Goal: Task Accomplishment & Management: Manage account settings

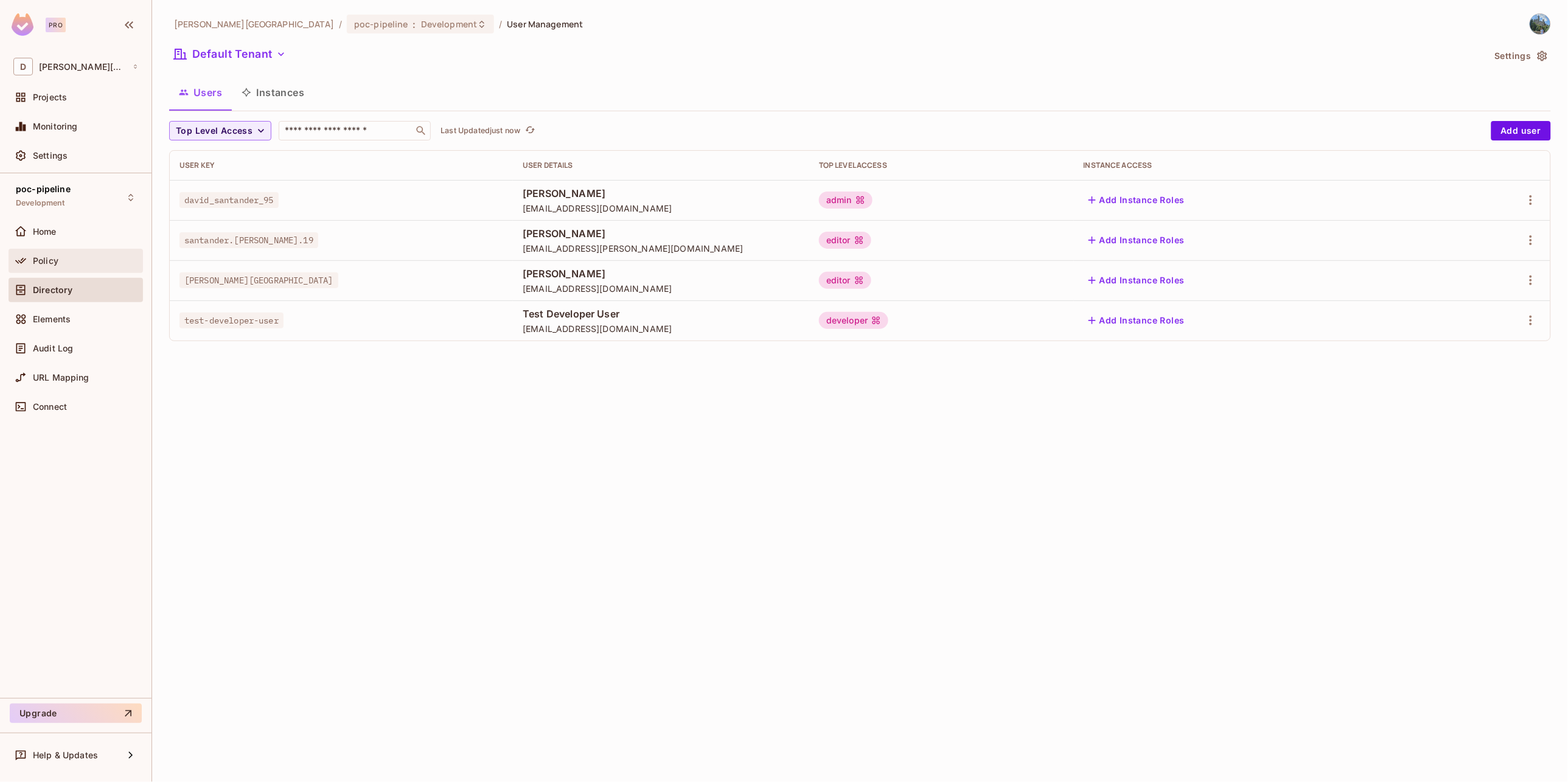
click at [57, 259] on span "Policy" at bounding box center [45, 260] width 26 height 10
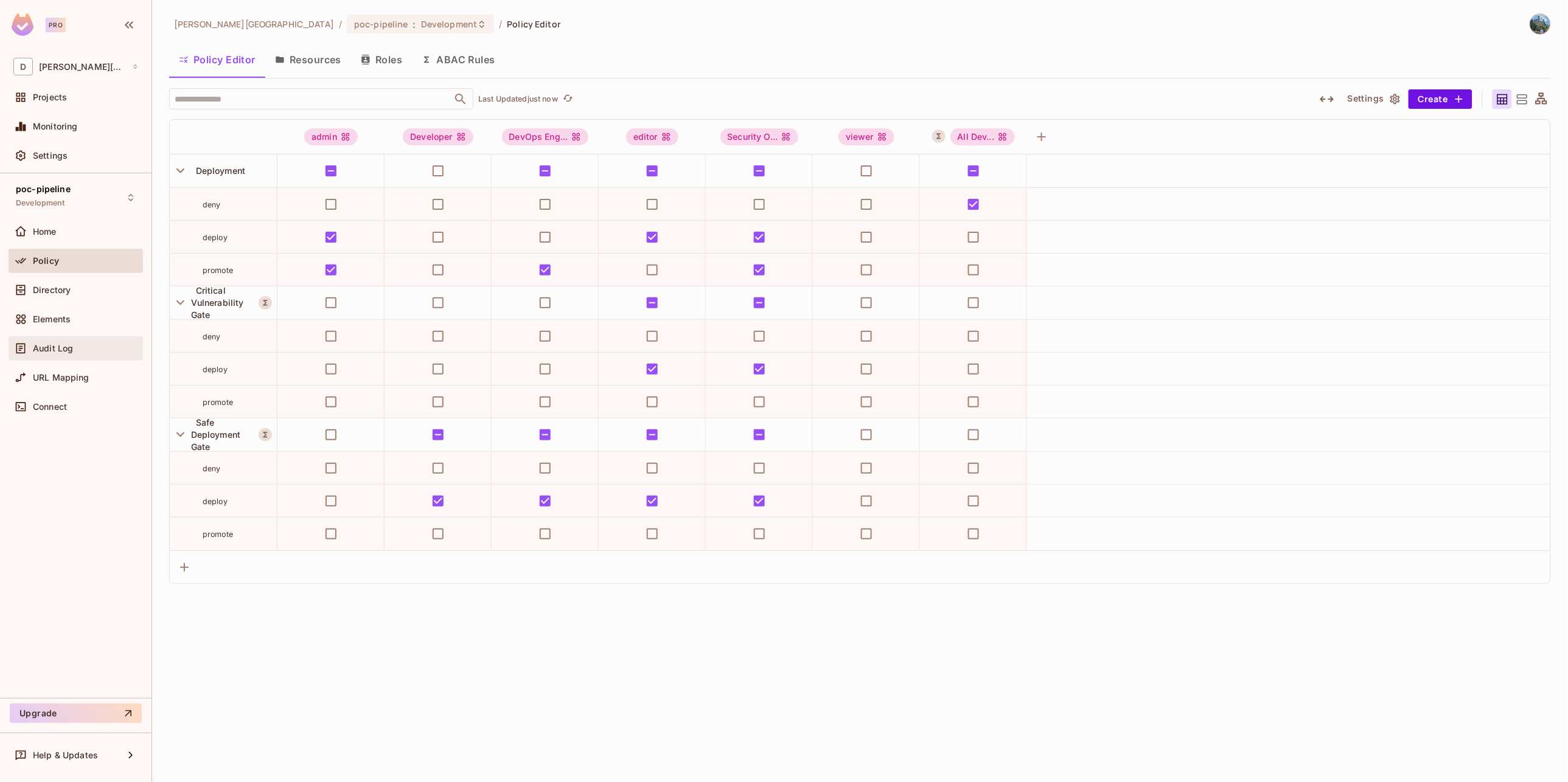
click at [61, 350] on span "Audit Log" at bounding box center [53, 349] width 40 height 10
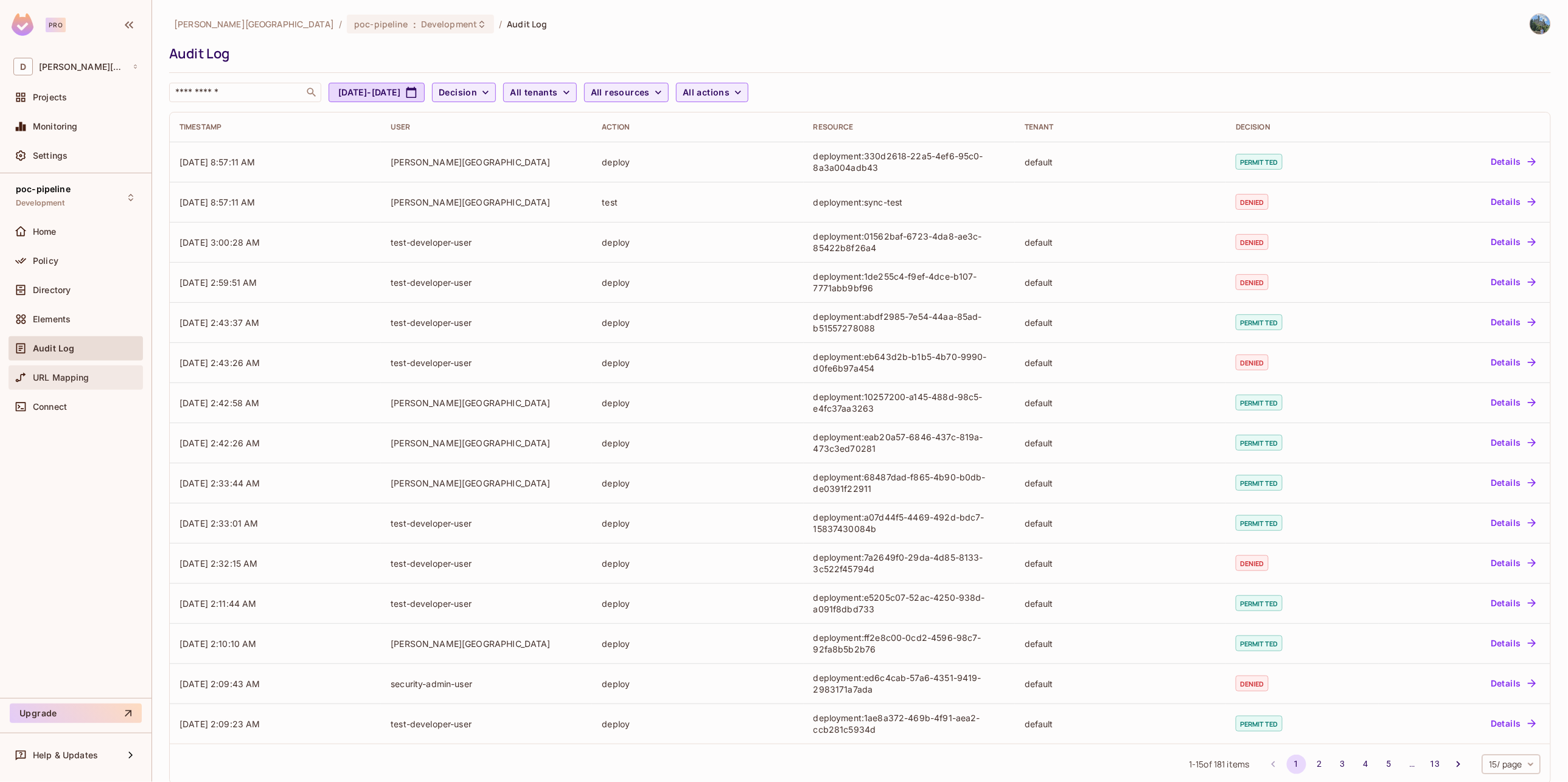
click at [53, 383] on div "URL Mapping" at bounding box center [76, 378] width 125 height 14
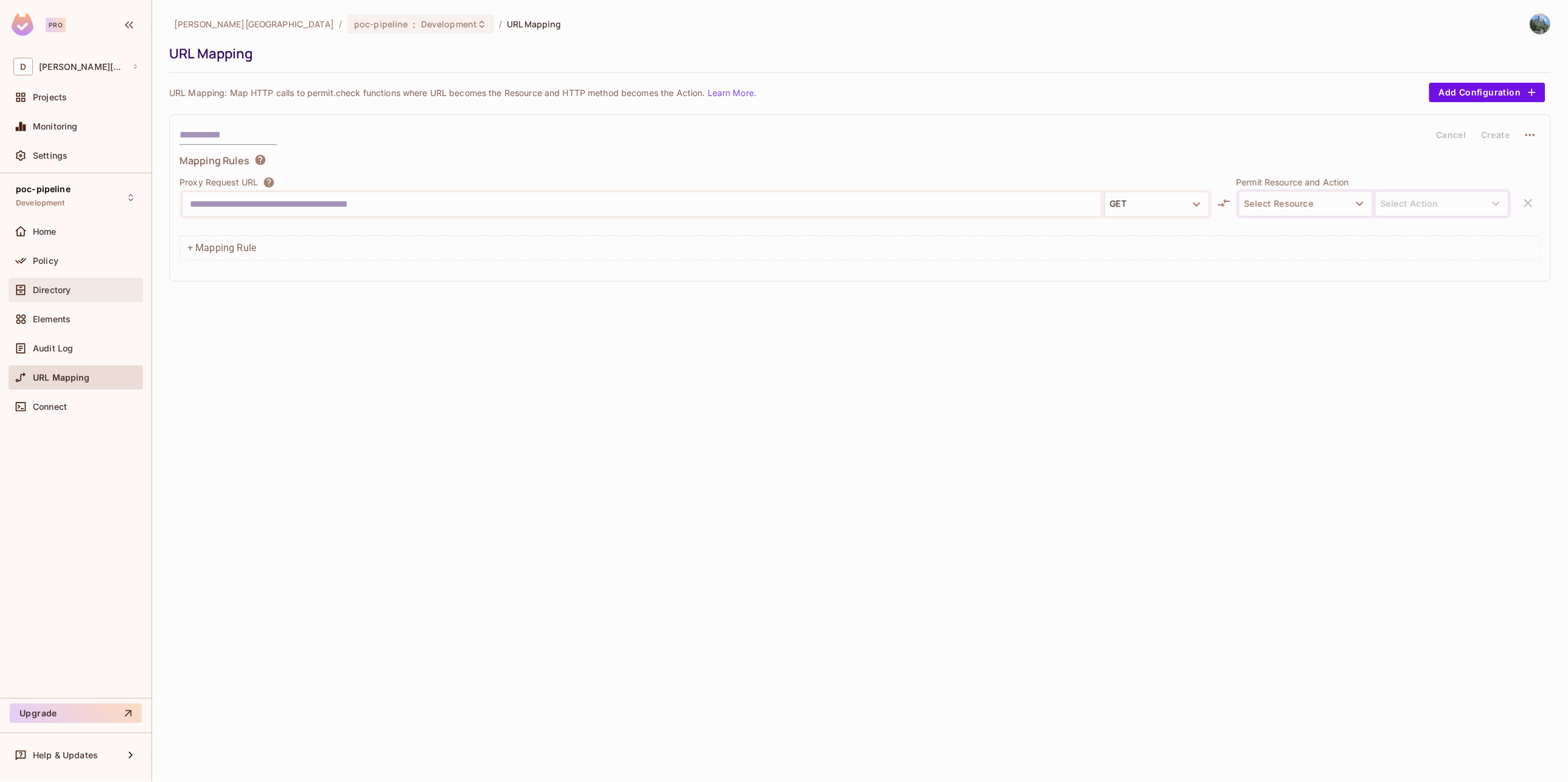
click at [53, 298] on div "Directory" at bounding box center [76, 290] width 134 height 24
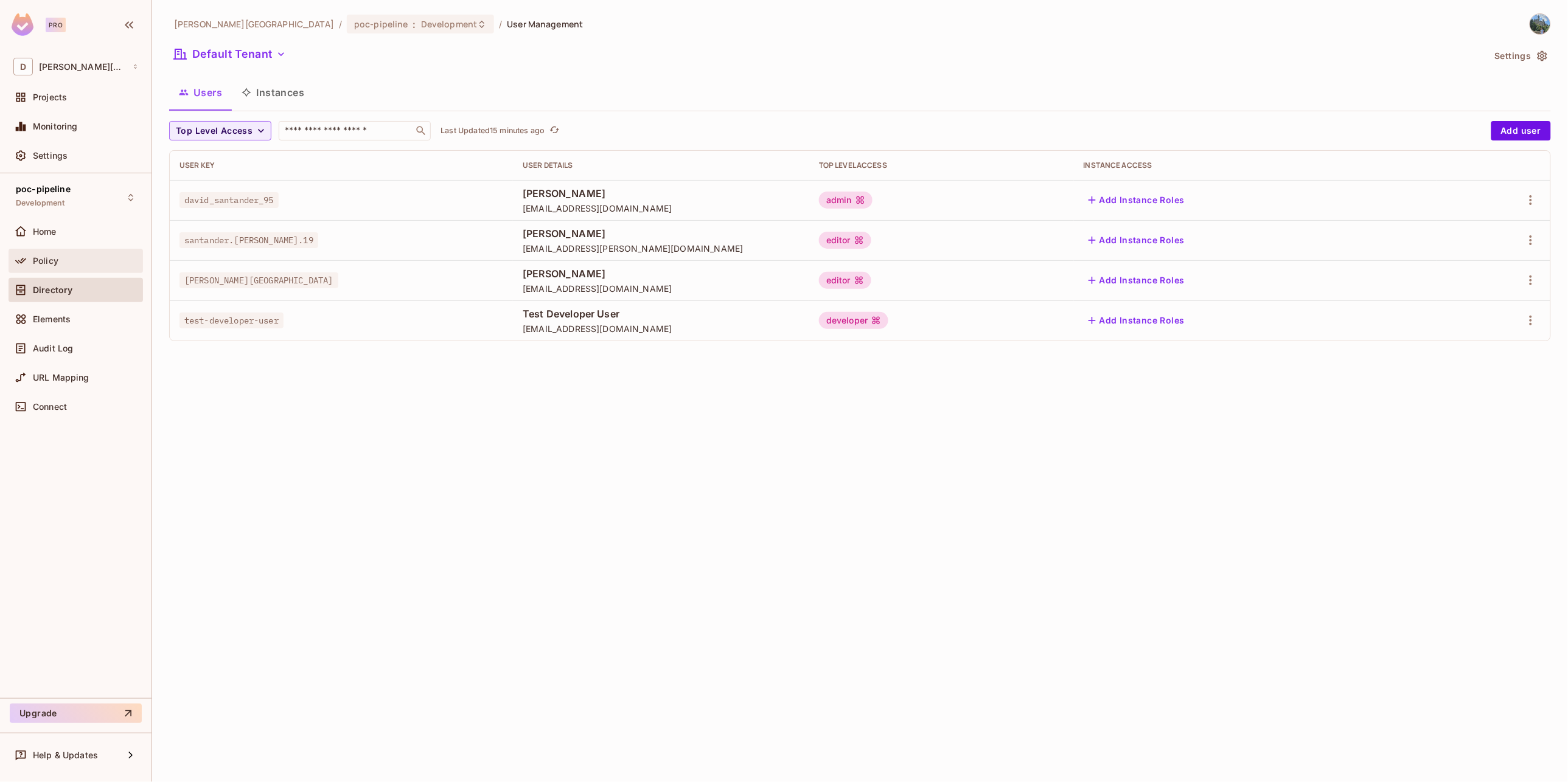
click at [61, 258] on div "Policy" at bounding box center [86, 260] width 105 height 10
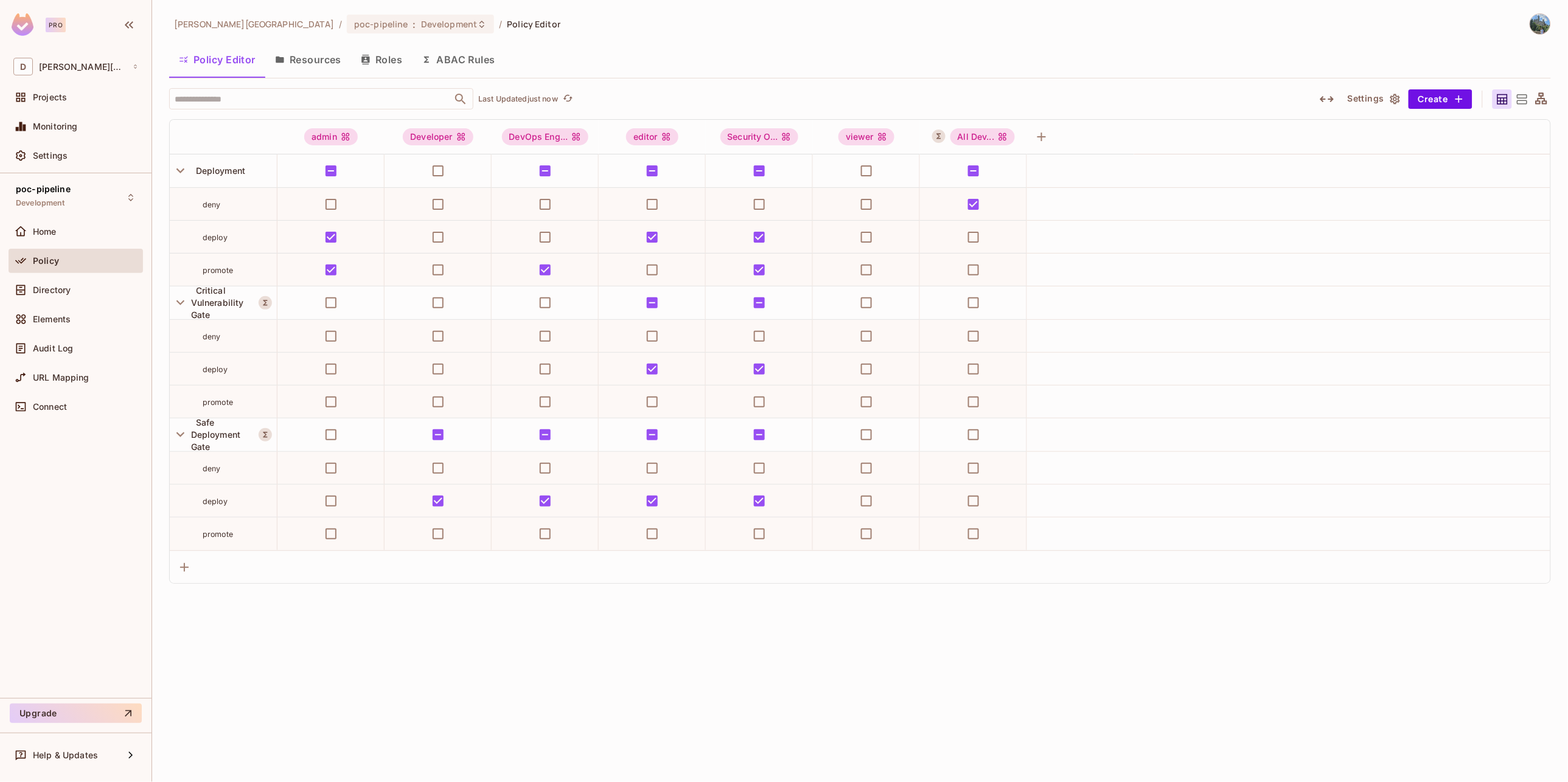
click at [916, 724] on div "[PERSON_NAME][GEOGRAPHIC_DATA] / poc-pipeline : Development / Policy Editor Pol…" at bounding box center [860, 391] width 1415 height 782
click at [1327, 93] on icon "button" at bounding box center [1327, 99] width 14 height 14
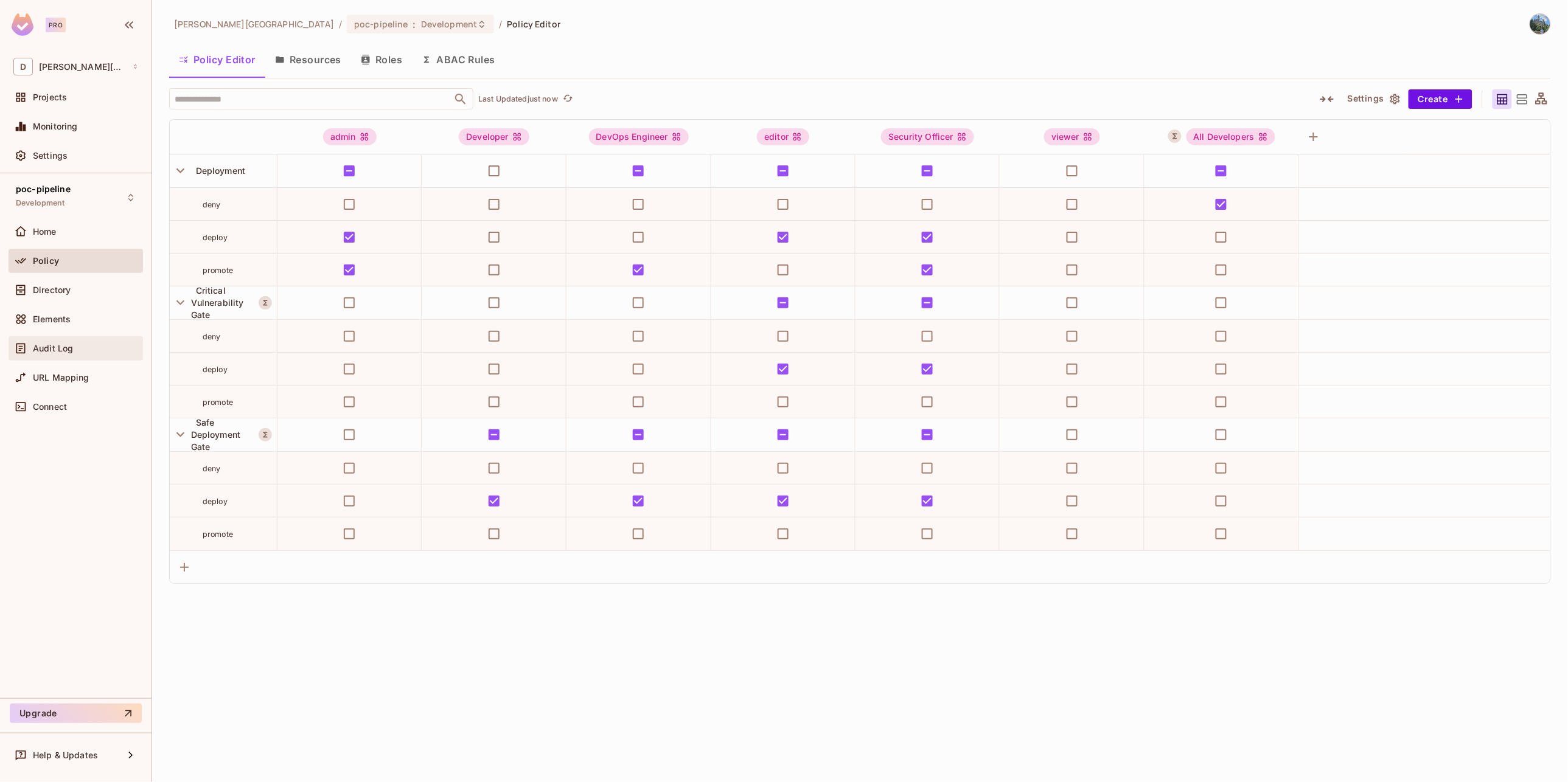
click at [50, 345] on span "Audit Log" at bounding box center [53, 349] width 40 height 10
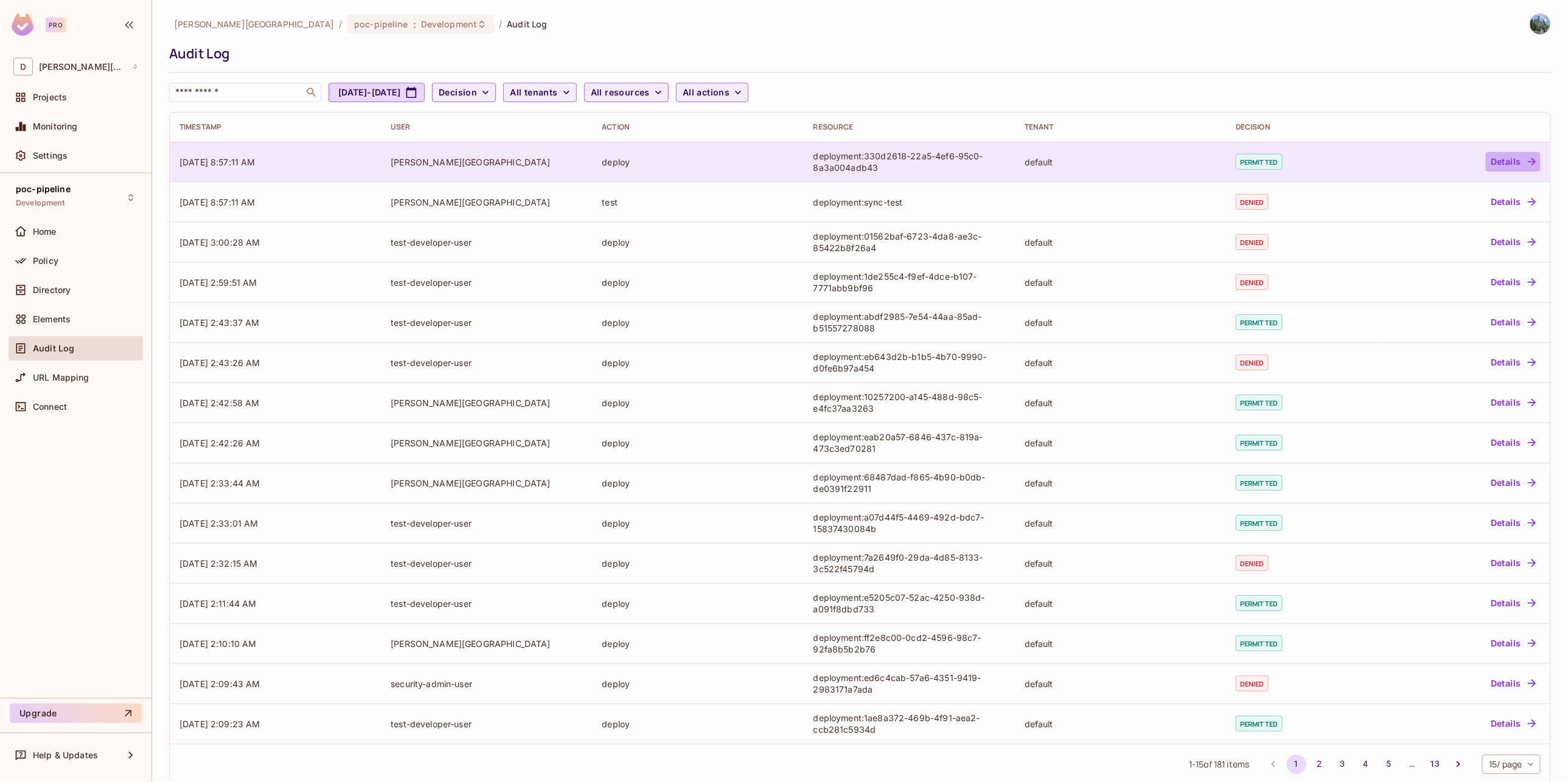
click at [1526, 166] on icon "button" at bounding box center [1532, 162] width 12 height 12
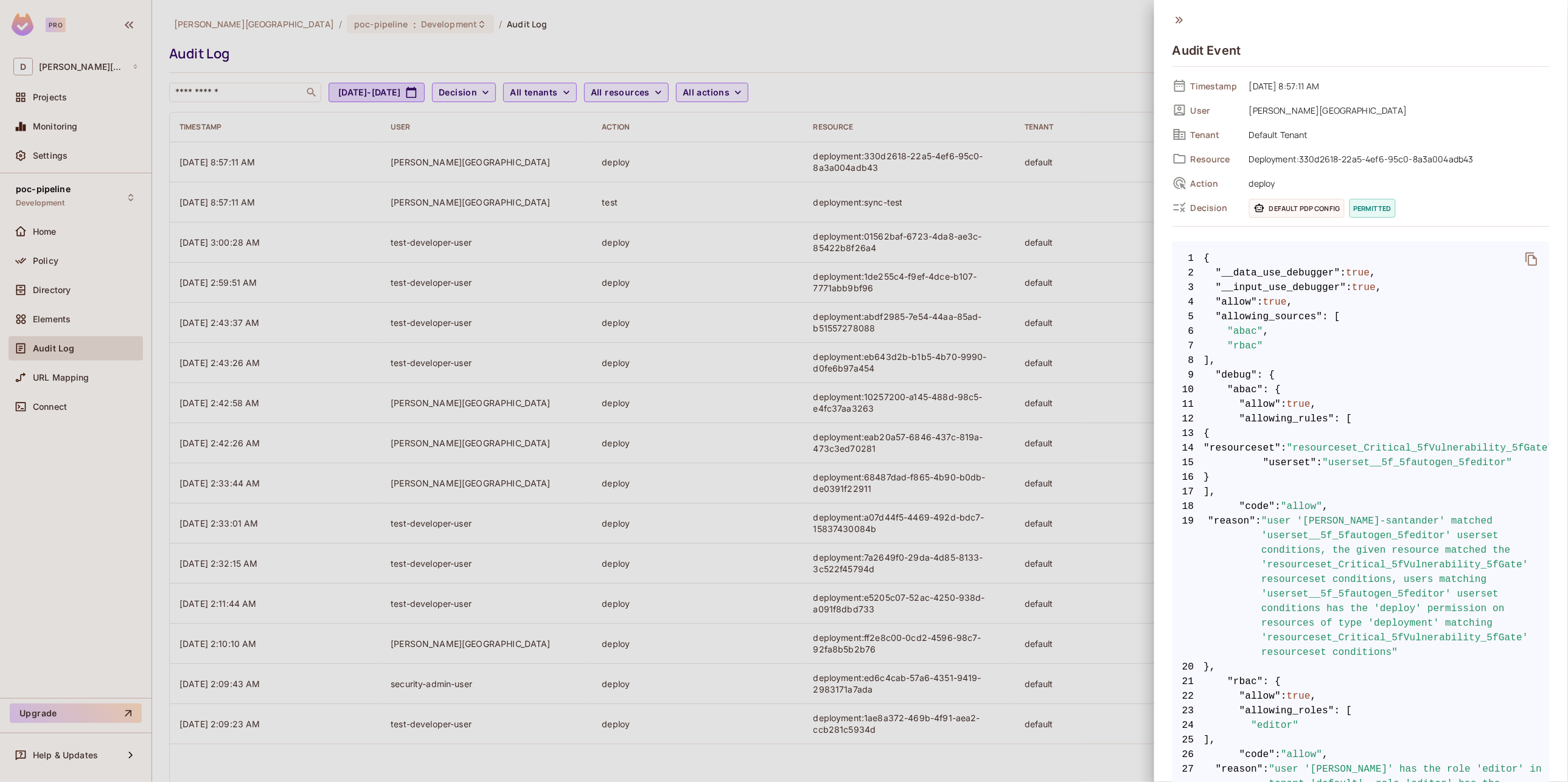
click at [1525, 265] on icon "delete" at bounding box center [1532, 259] width 14 height 14
click at [450, 701] on div at bounding box center [784, 391] width 1568 height 782
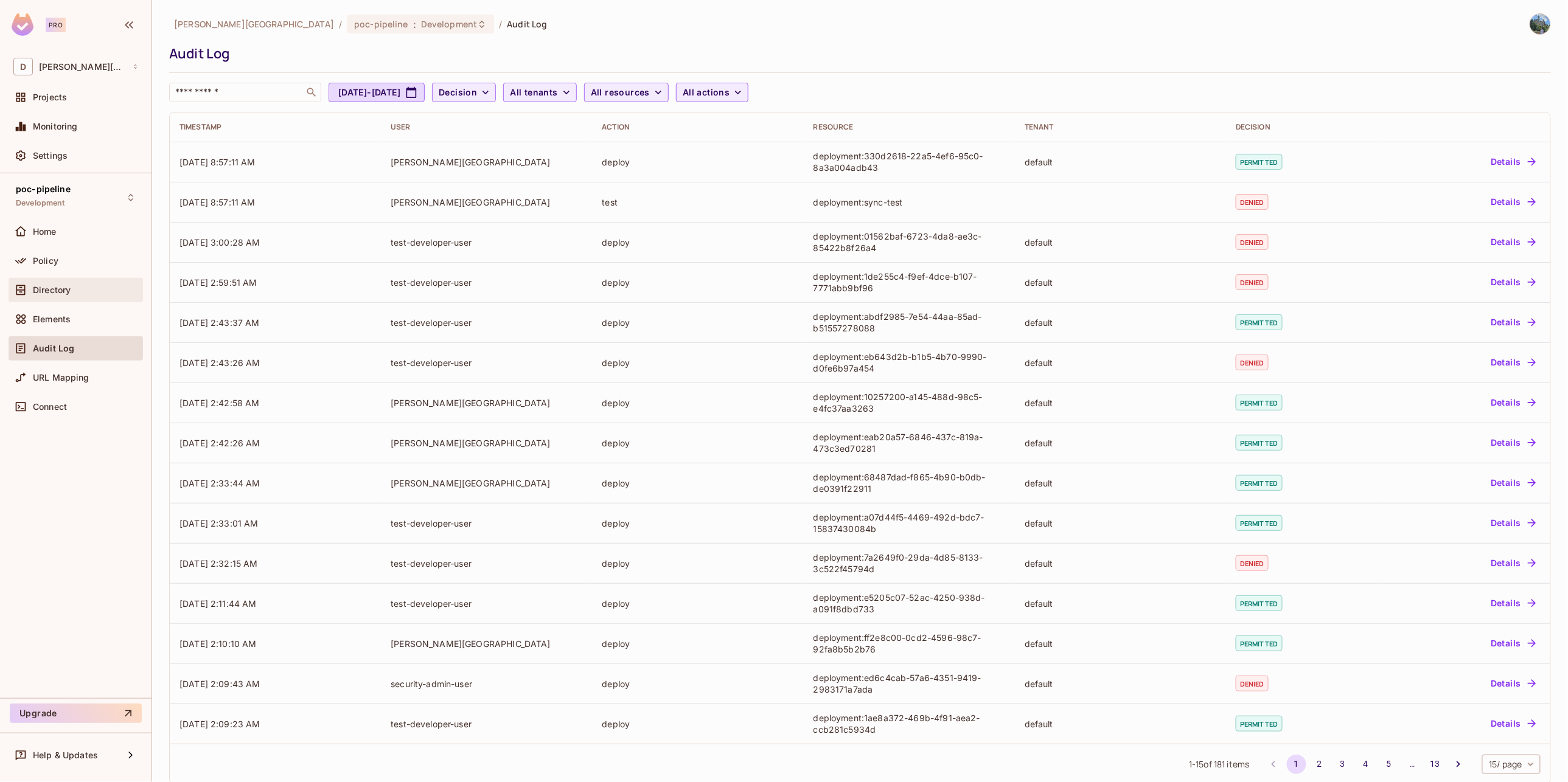
click at [78, 288] on div "Directory" at bounding box center [86, 290] width 105 height 10
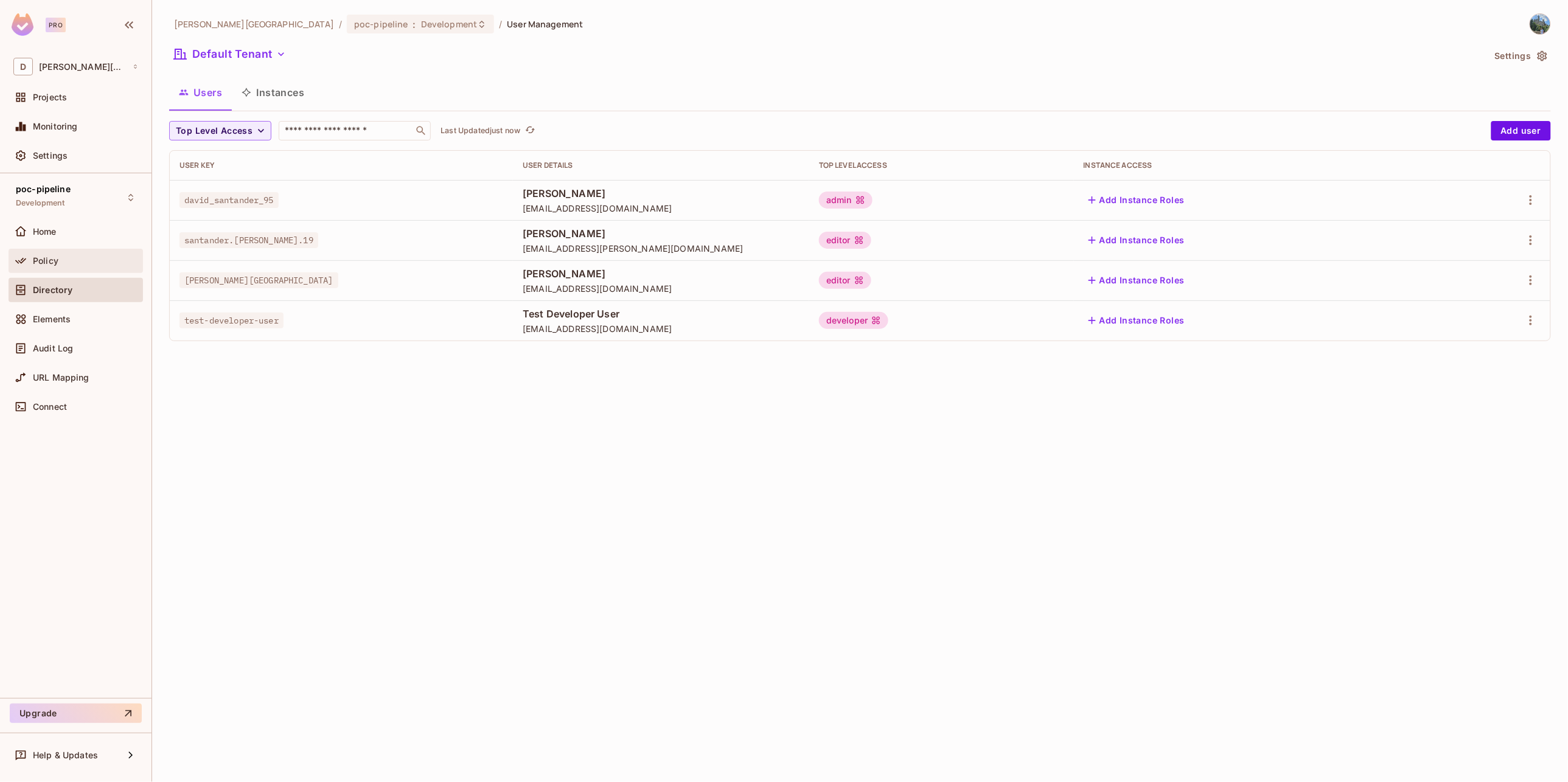
click at [76, 264] on div "Policy" at bounding box center [86, 260] width 105 height 10
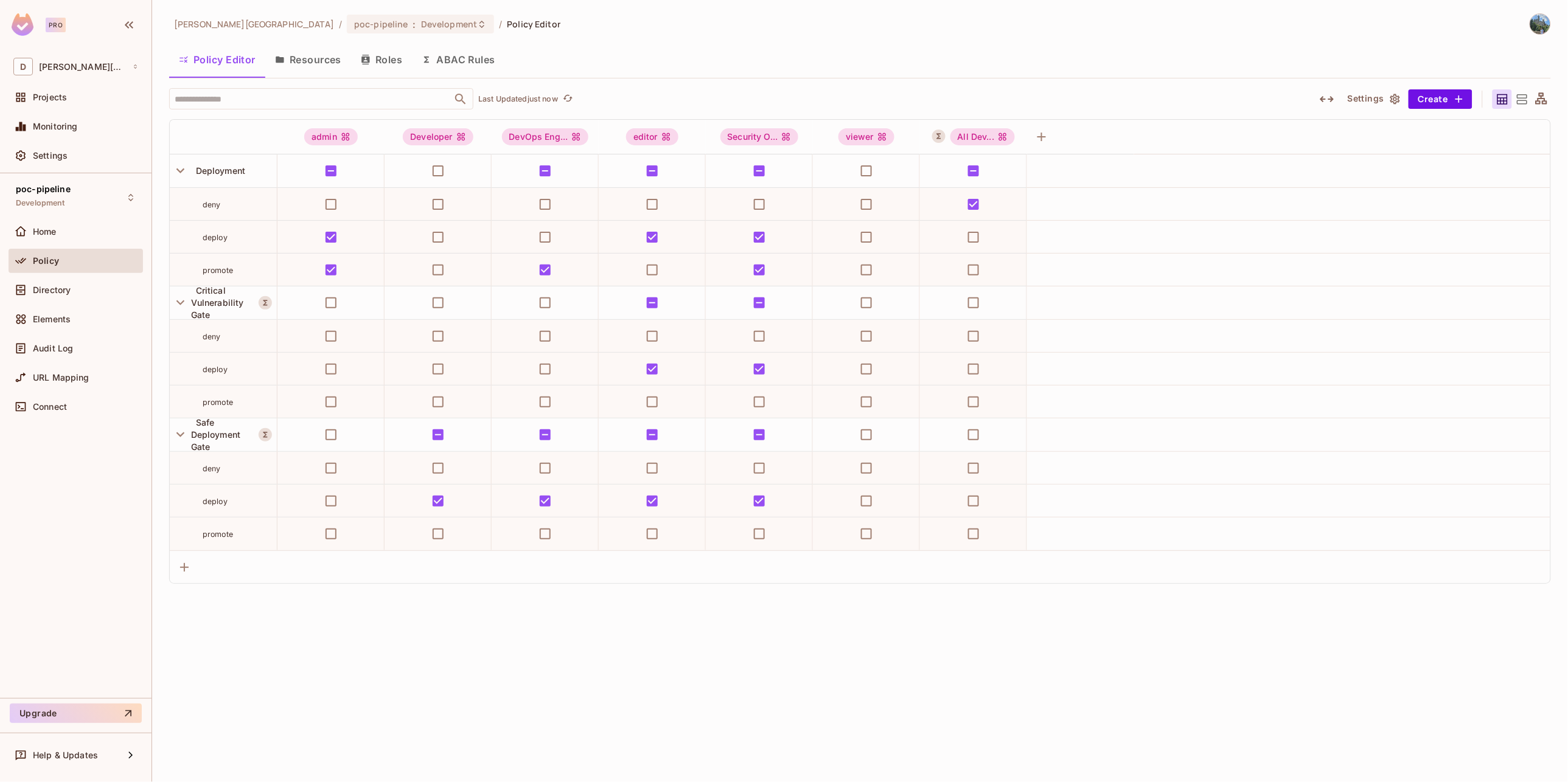
click at [735, 679] on div "[PERSON_NAME][GEOGRAPHIC_DATA] / poc-pipeline : Development / Policy Editor Pol…" at bounding box center [860, 391] width 1415 height 782
click at [66, 285] on span "Directory" at bounding box center [51, 290] width 37 height 10
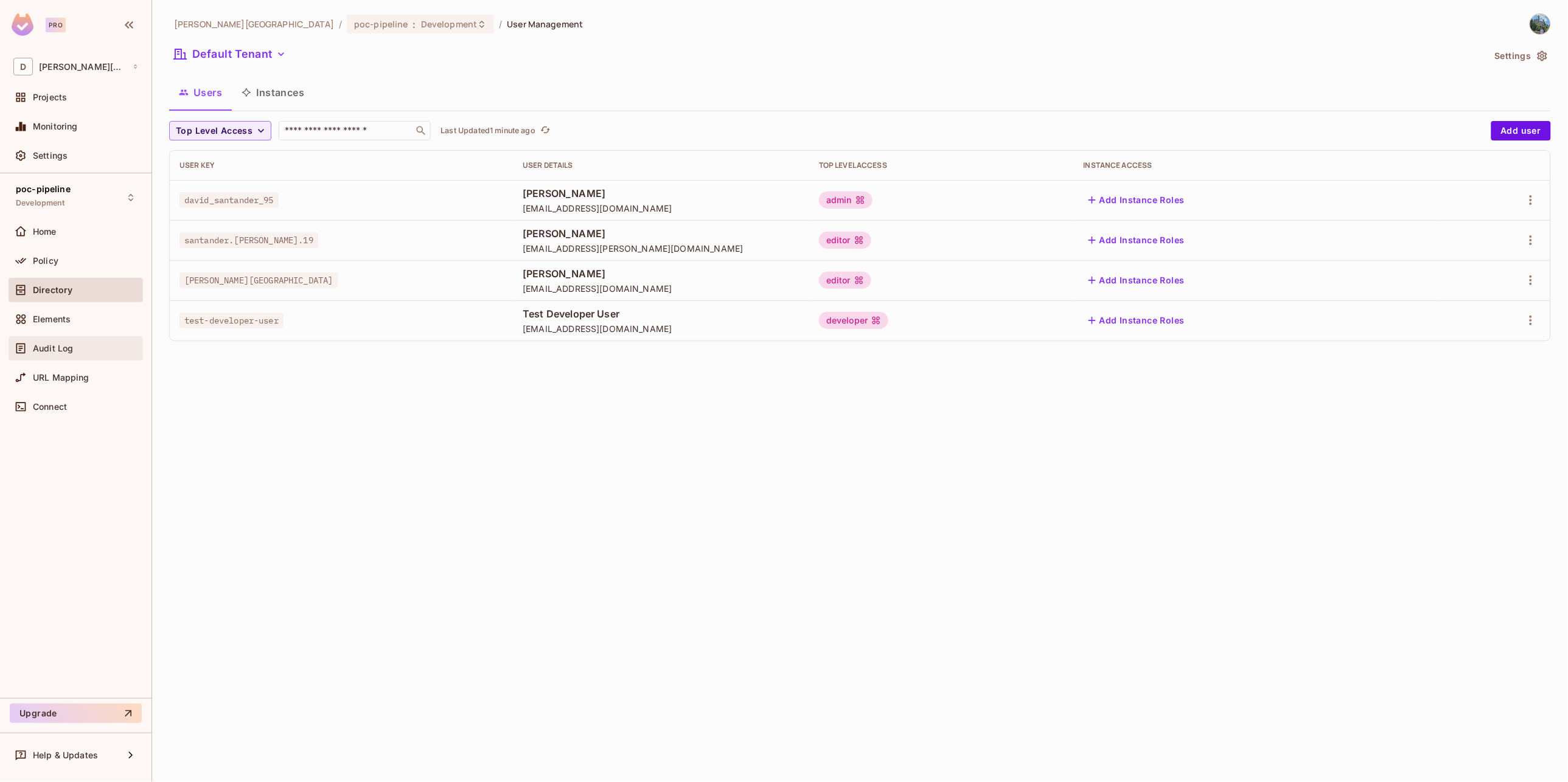
click at [69, 351] on span "Audit Log" at bounding box center [53, 349] width 40 height 10
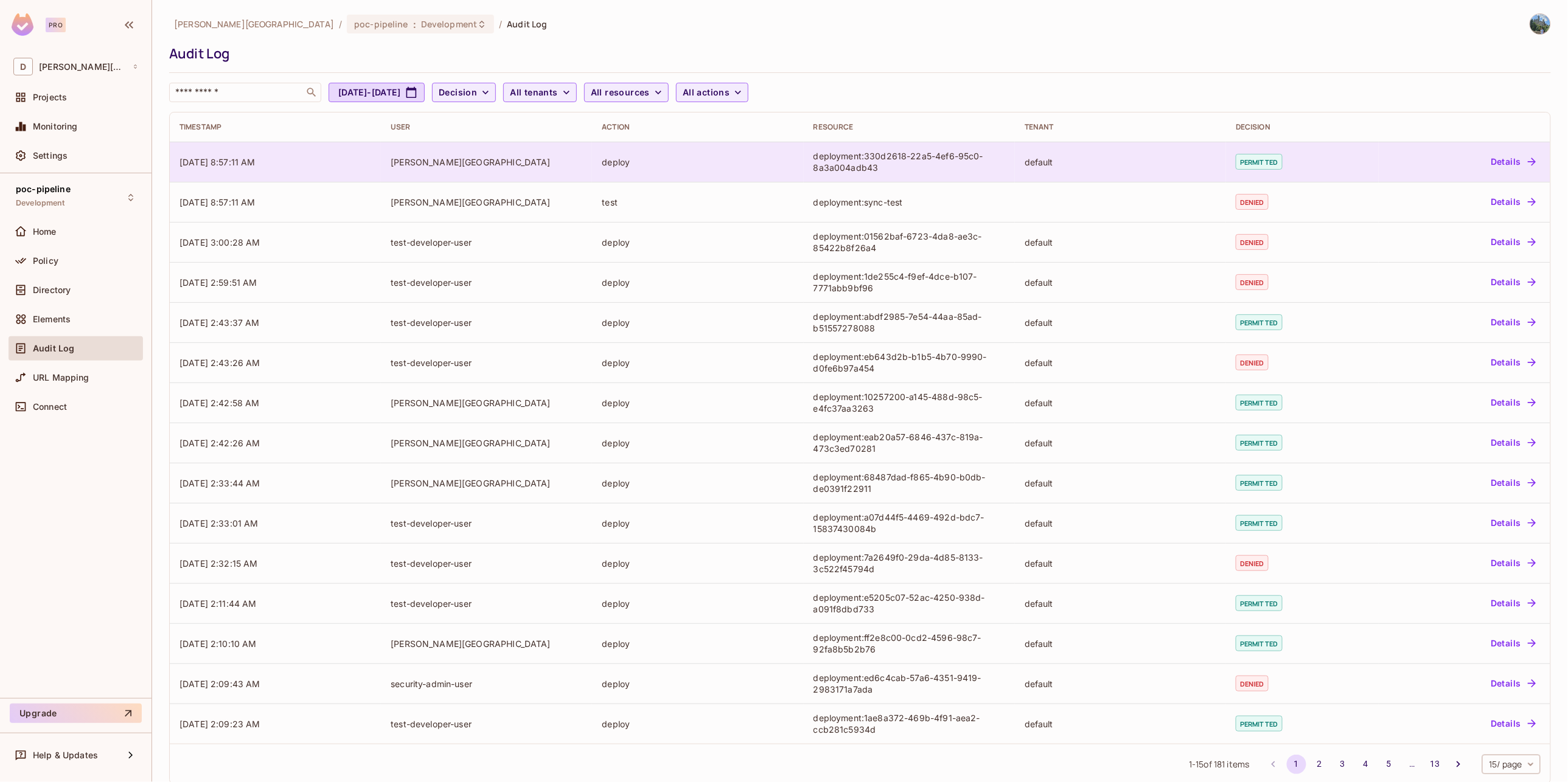
click at [1492, 164] on button "Details" at bounding box center [1513, 162] width 55 height 20
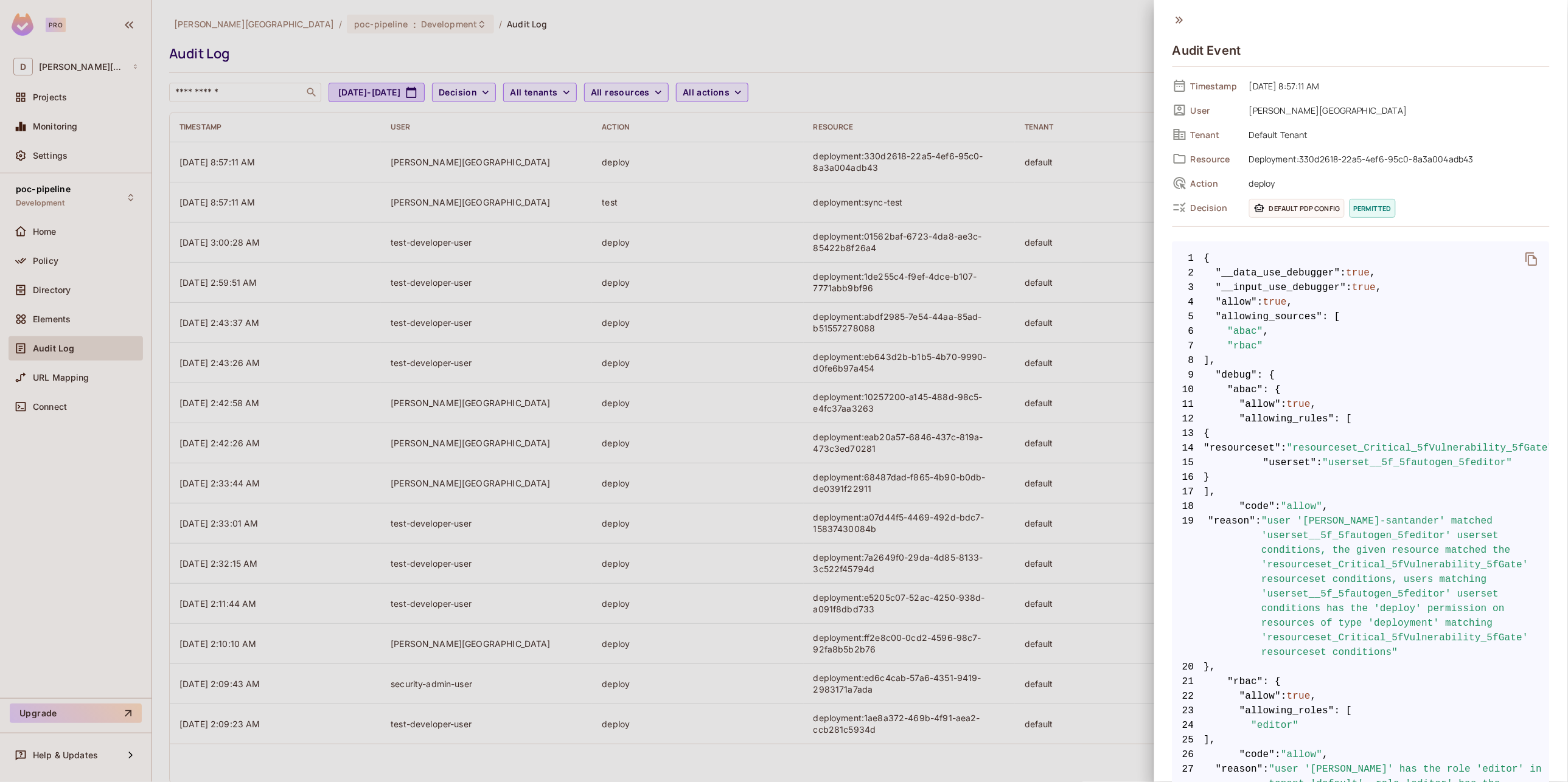
click at [1517, 255] on button "delete" at bounding box center [1532, 259] width 29 height 29
click at [641, 306] on div at bounding box center [784, 391] width 1568 height 782
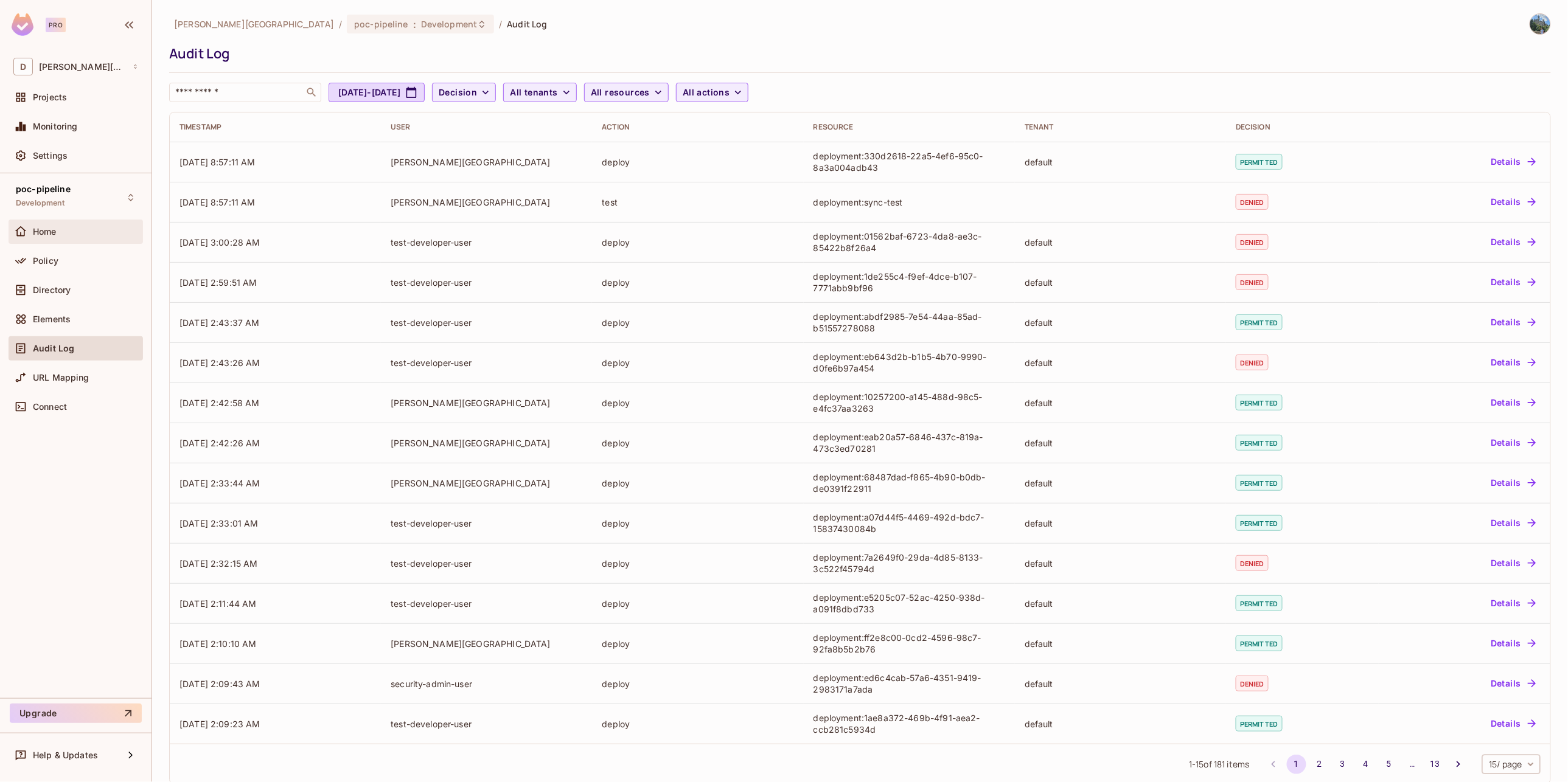
click at [55, 239] on div "Home" at bounding box center [76, 232] width 134 height 24
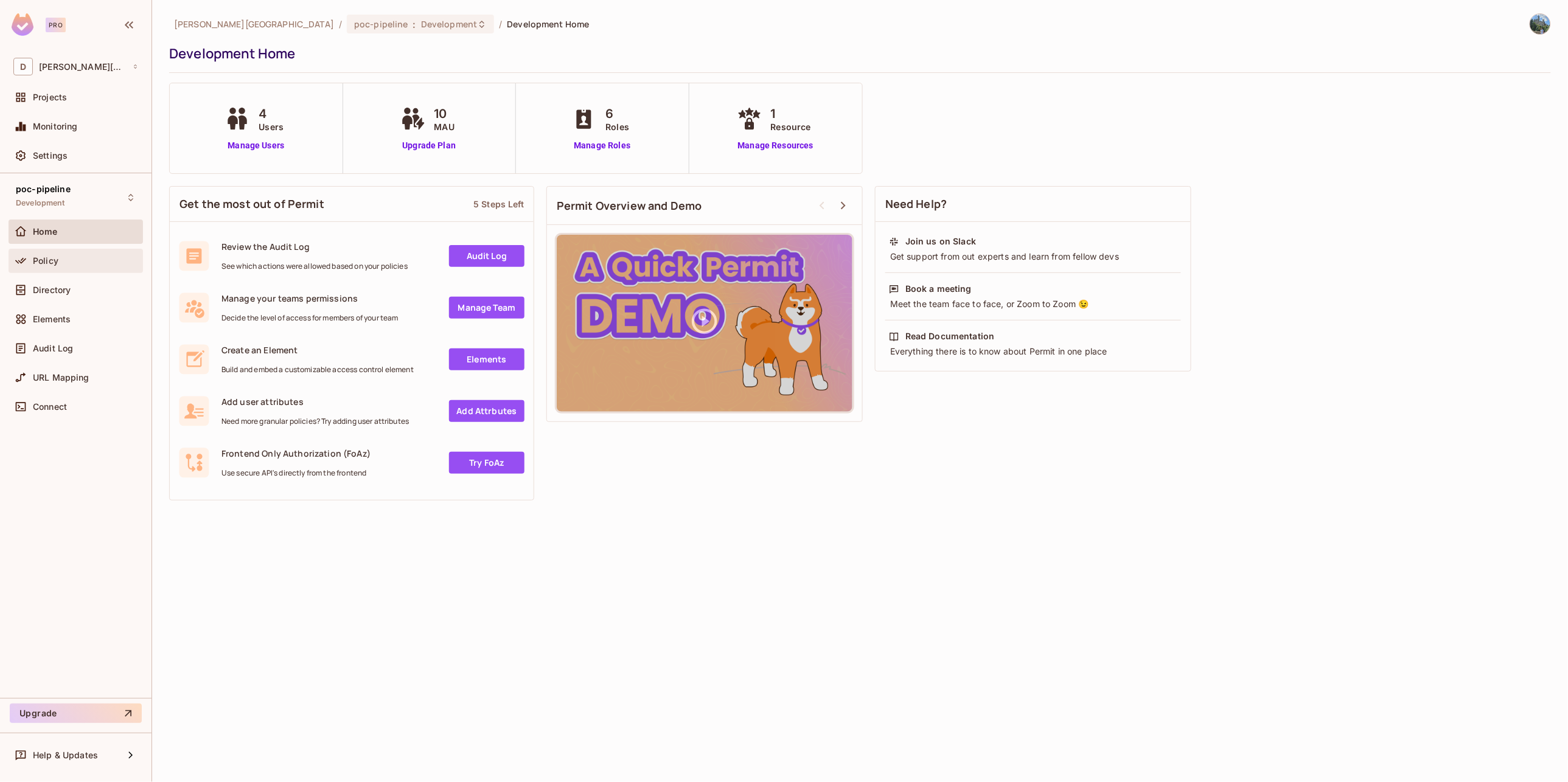
click at [89, 268] on div "Policy" at bounding box center [76, 260] width 134 height 24
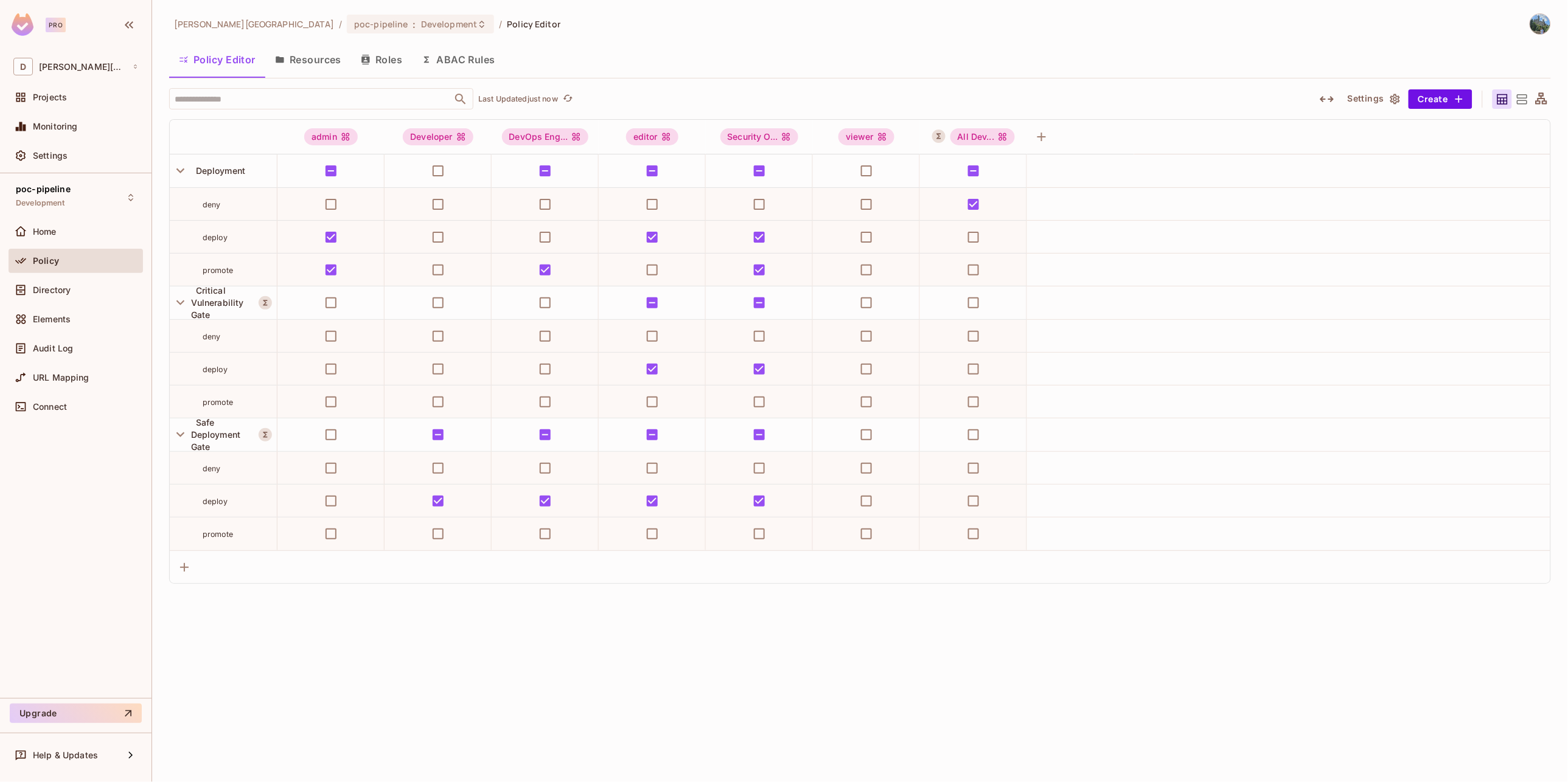
click at [293, 62] on button "Resources" at bounding box center [308, 60] width 86 height 30
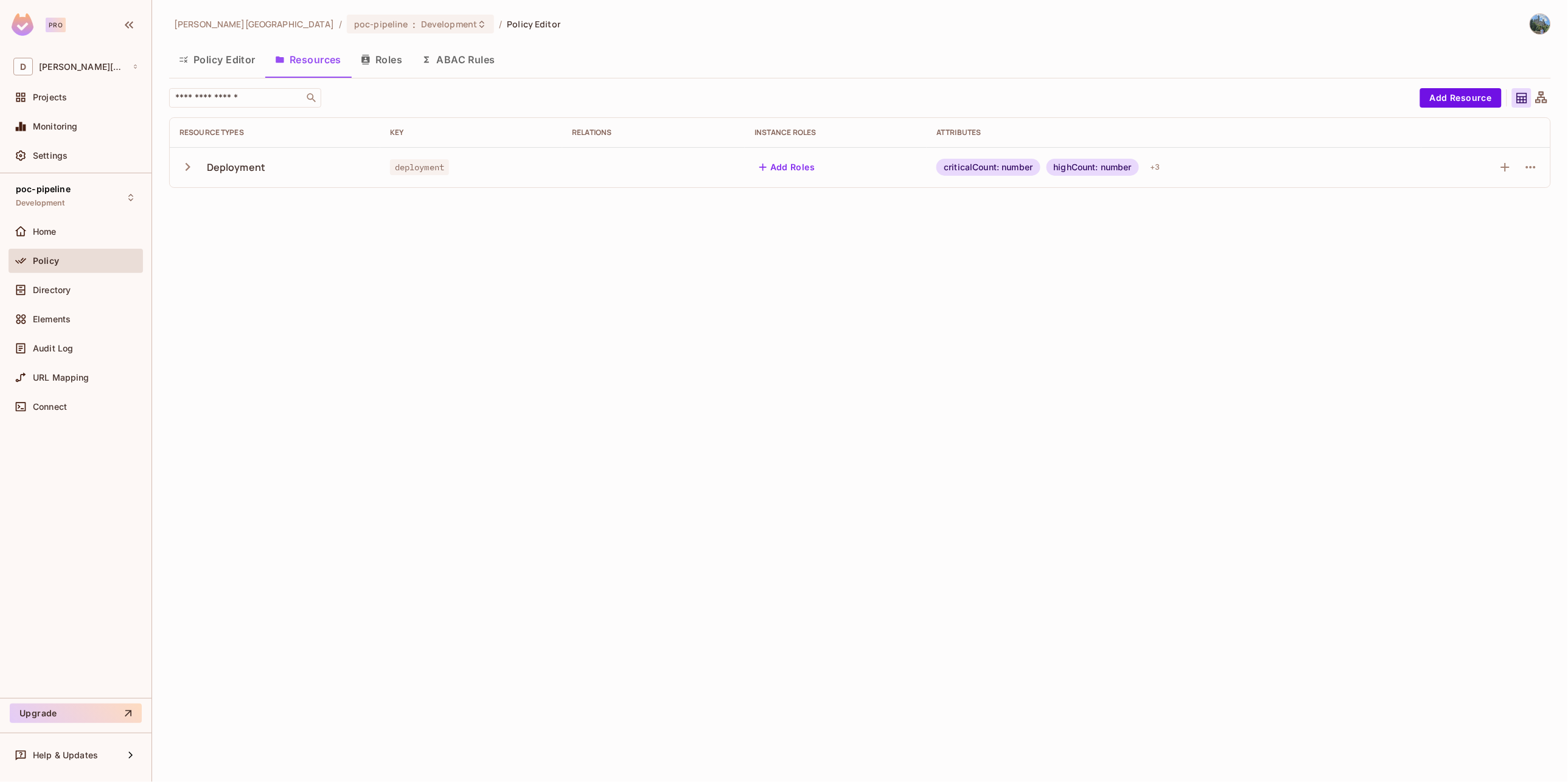
click at [194, 172] on icon "button" at bounding box center [187, 166] width 16 height 16
click at [456, 66] on button "ABAC Rules" at bounding box center [458, 60] width 93 height 30
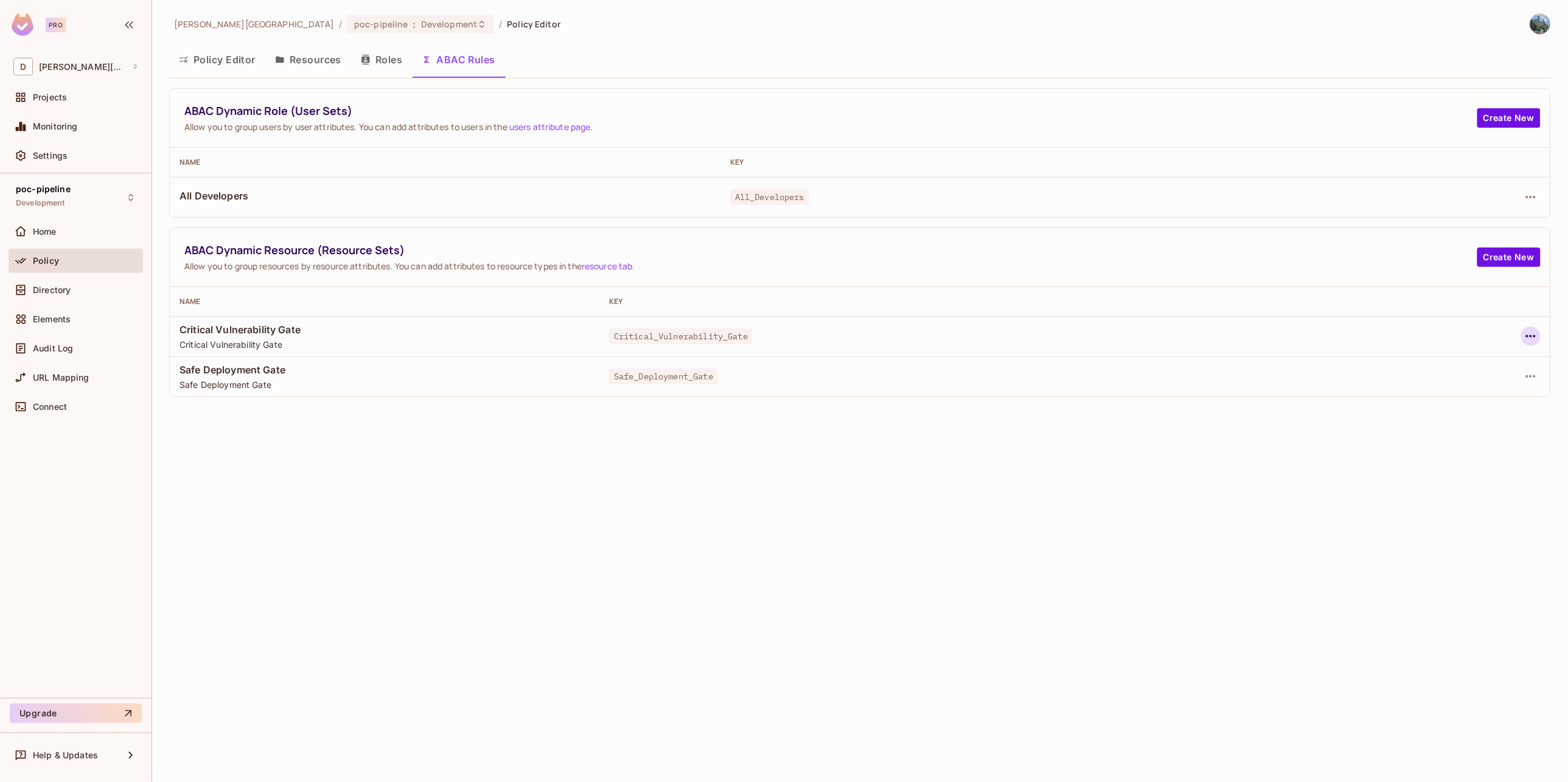
click at [1527, 337] on icon "button" at bounding box center [1531, 337] width 10 height 3
click at [1429, 412] on div "Delete Dynamic Resource (Resource Set)" at bounding box center [1432, 411] width 169 height 12
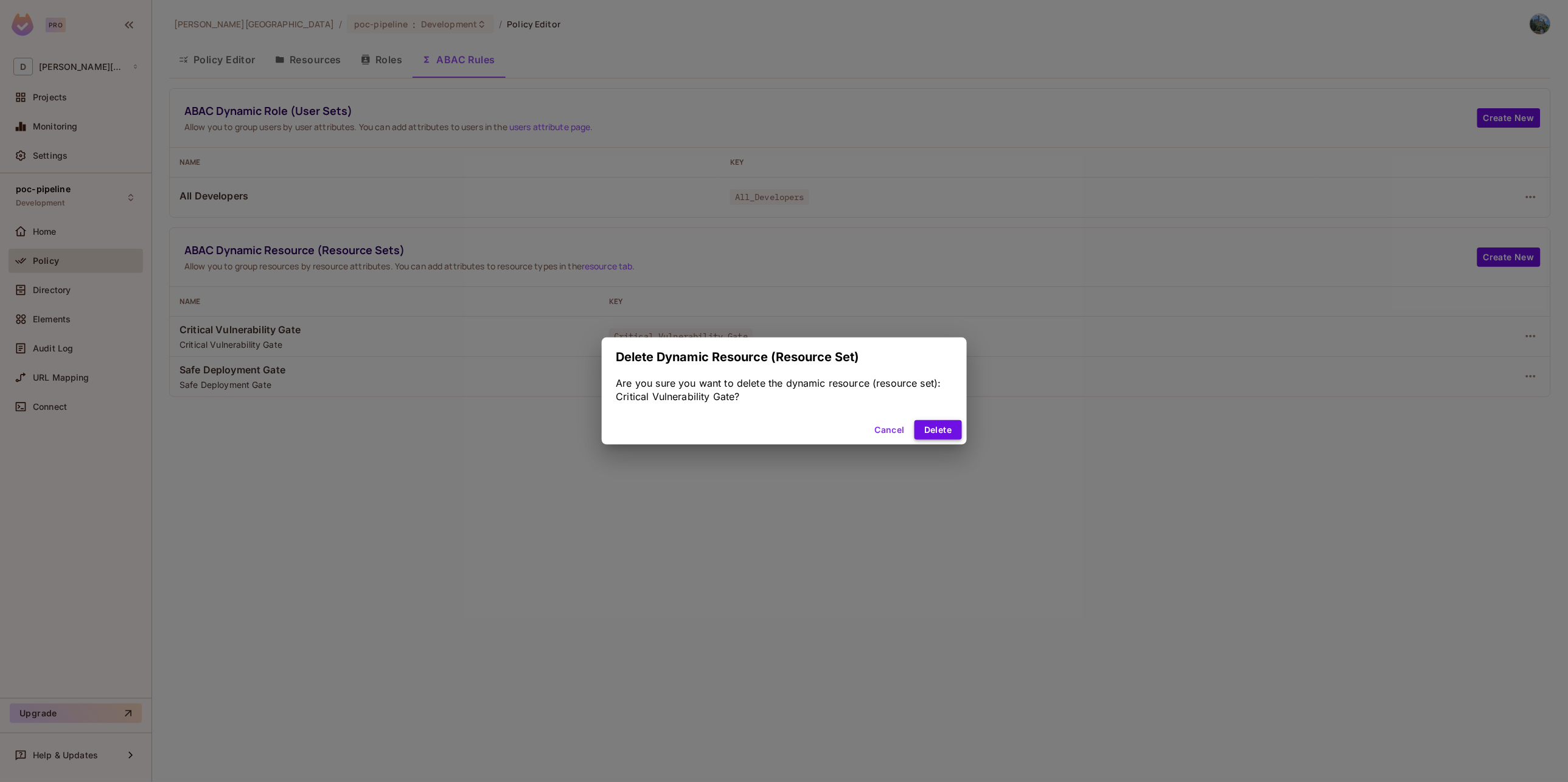
click at [938, 433] on button "Delete" at bounding box center [937, 430] width 47 height 20
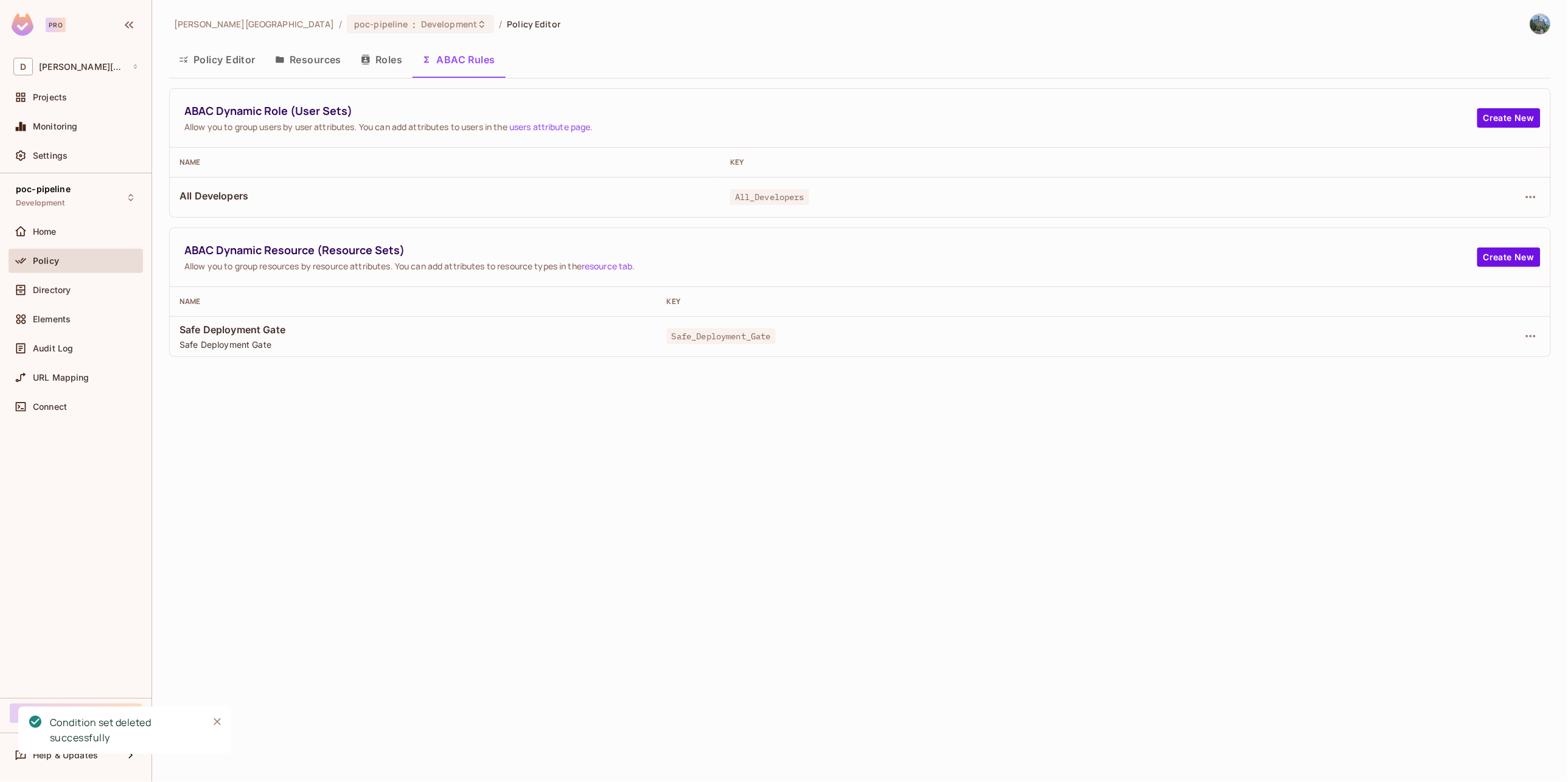
click at [218, 71] on button "Policy Editor" at bounding box center [217, 60] width 96 height 30
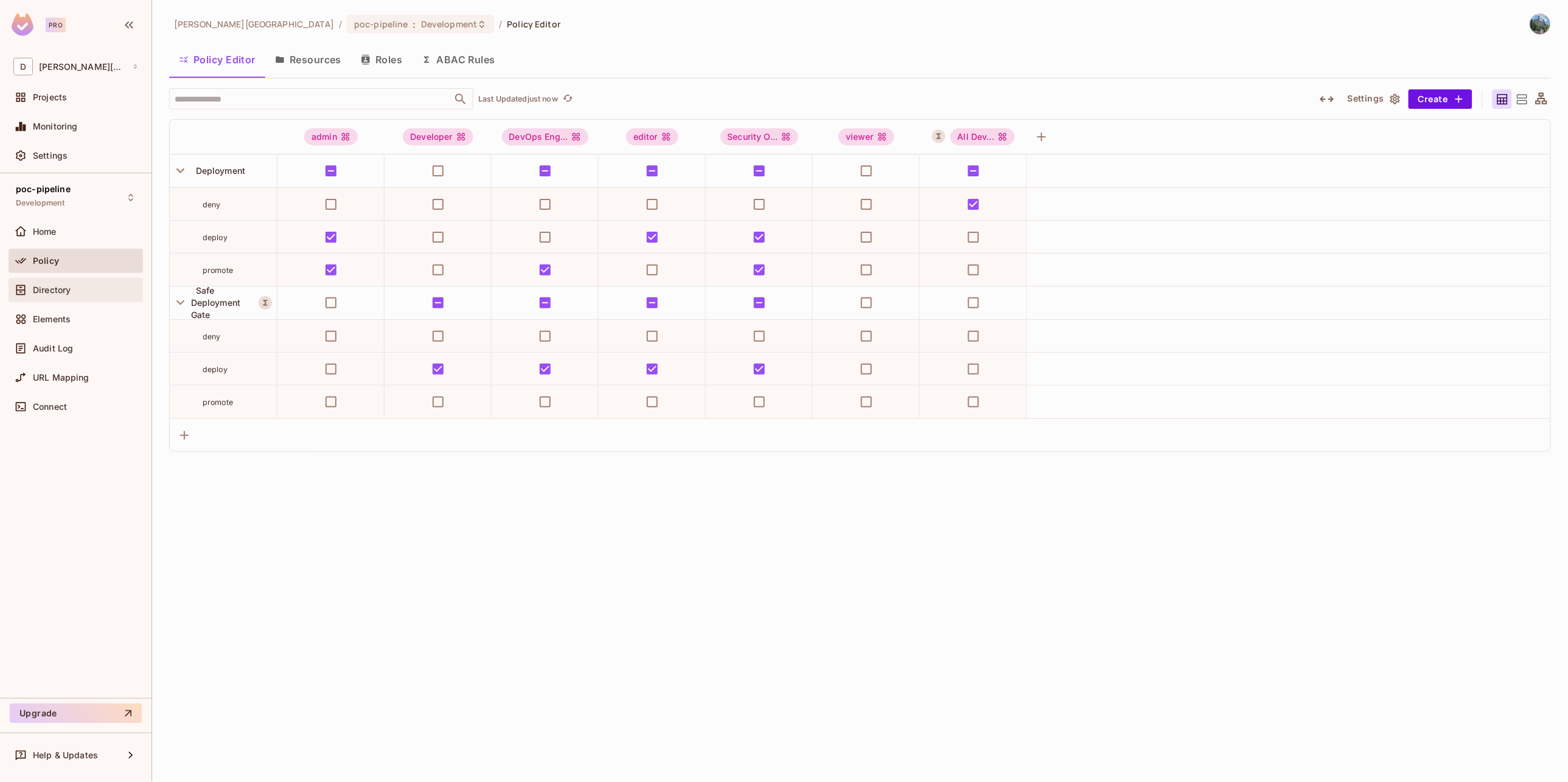
click at [75, 293] on div "Directory" at bounding box center [86, 290] width 105 height 10
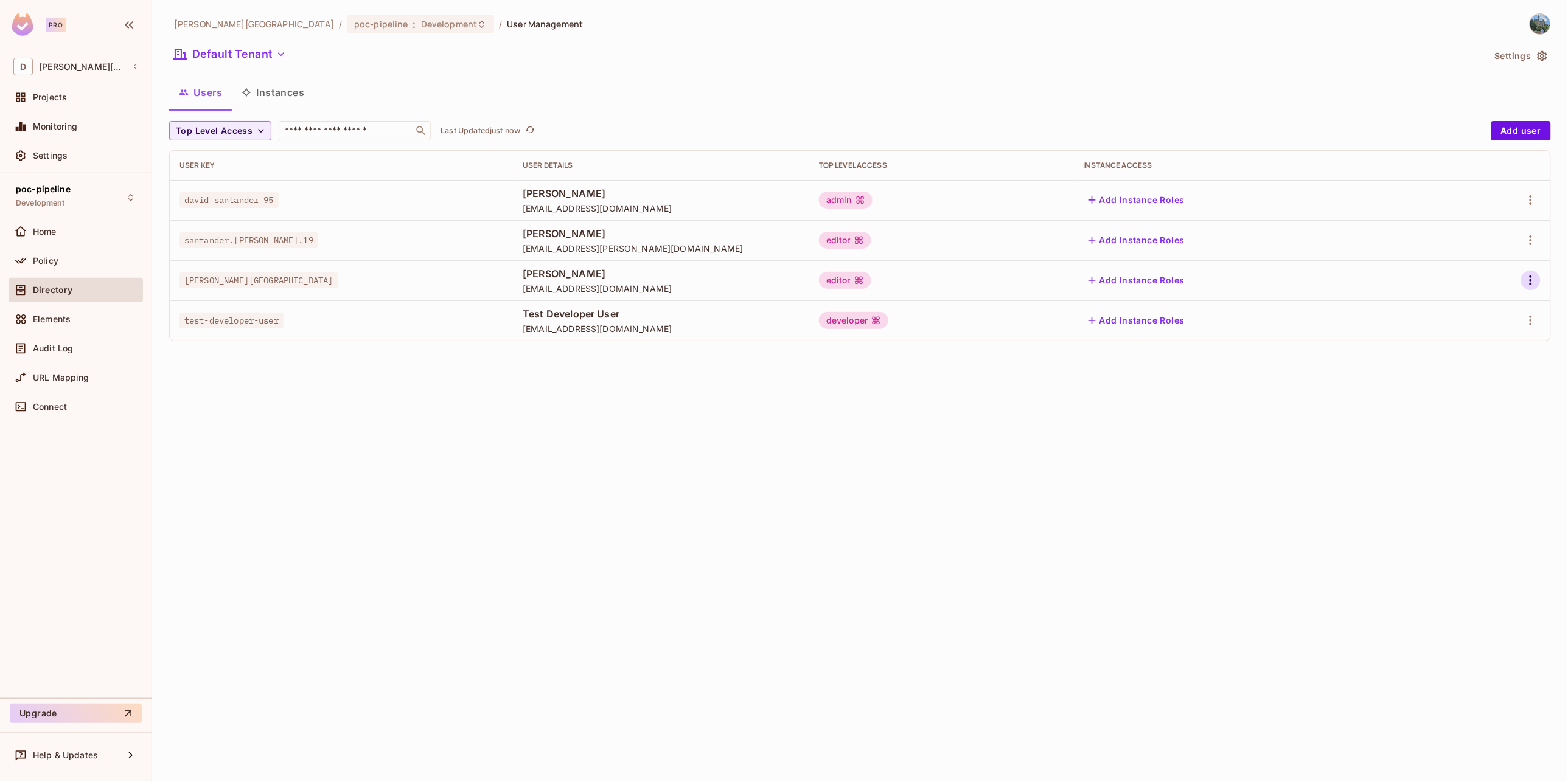
click at [1530, 285] on icon "button" at bounding box center [1531, 280] width 3 height 10
click at [1502, 310] on li "Edit" at bounding box center [1479, 308] width 108 height 27
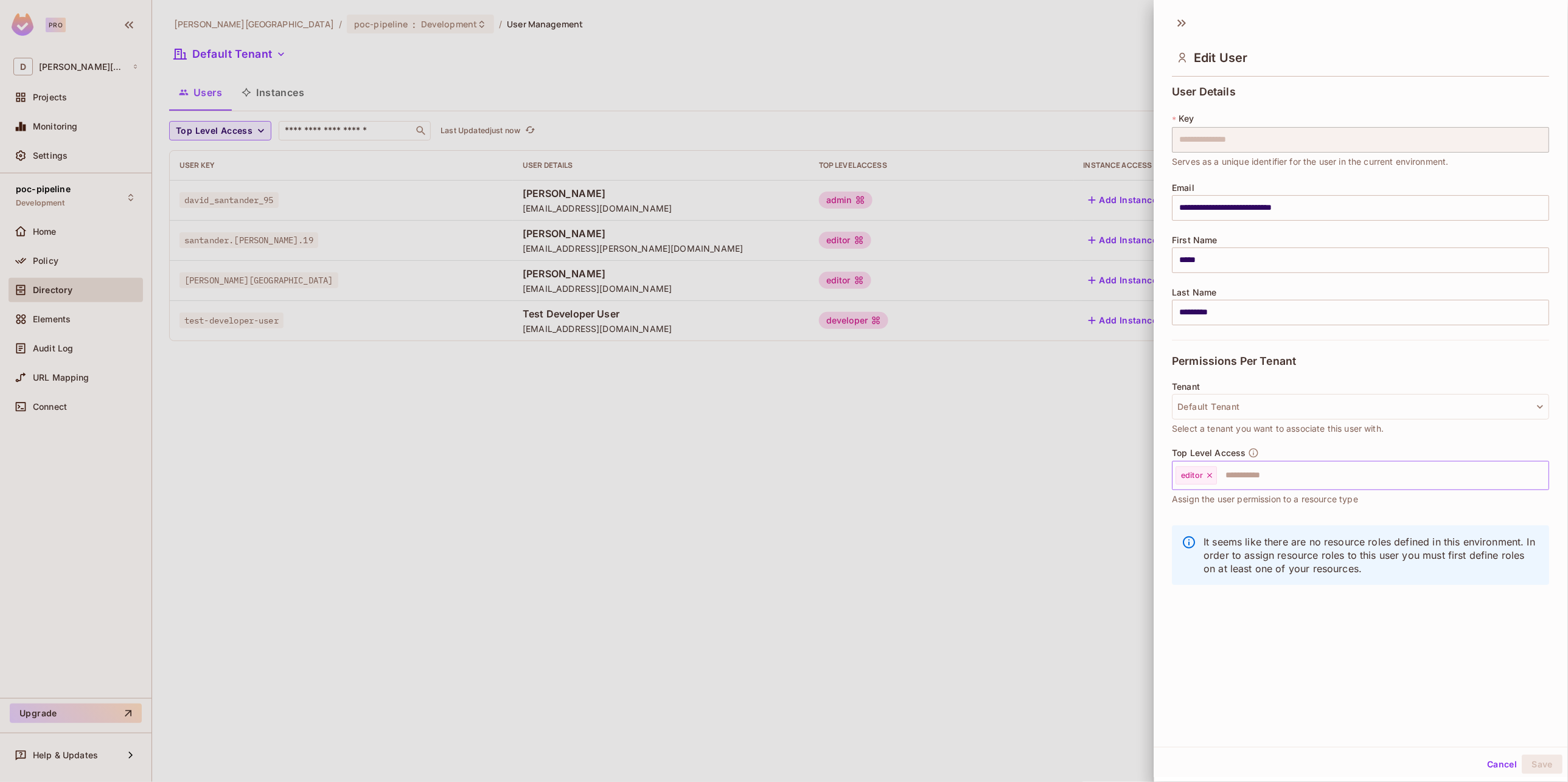
click at [1247, 477] on input "text" at bounding box center [1372, 476] width 307 height 24
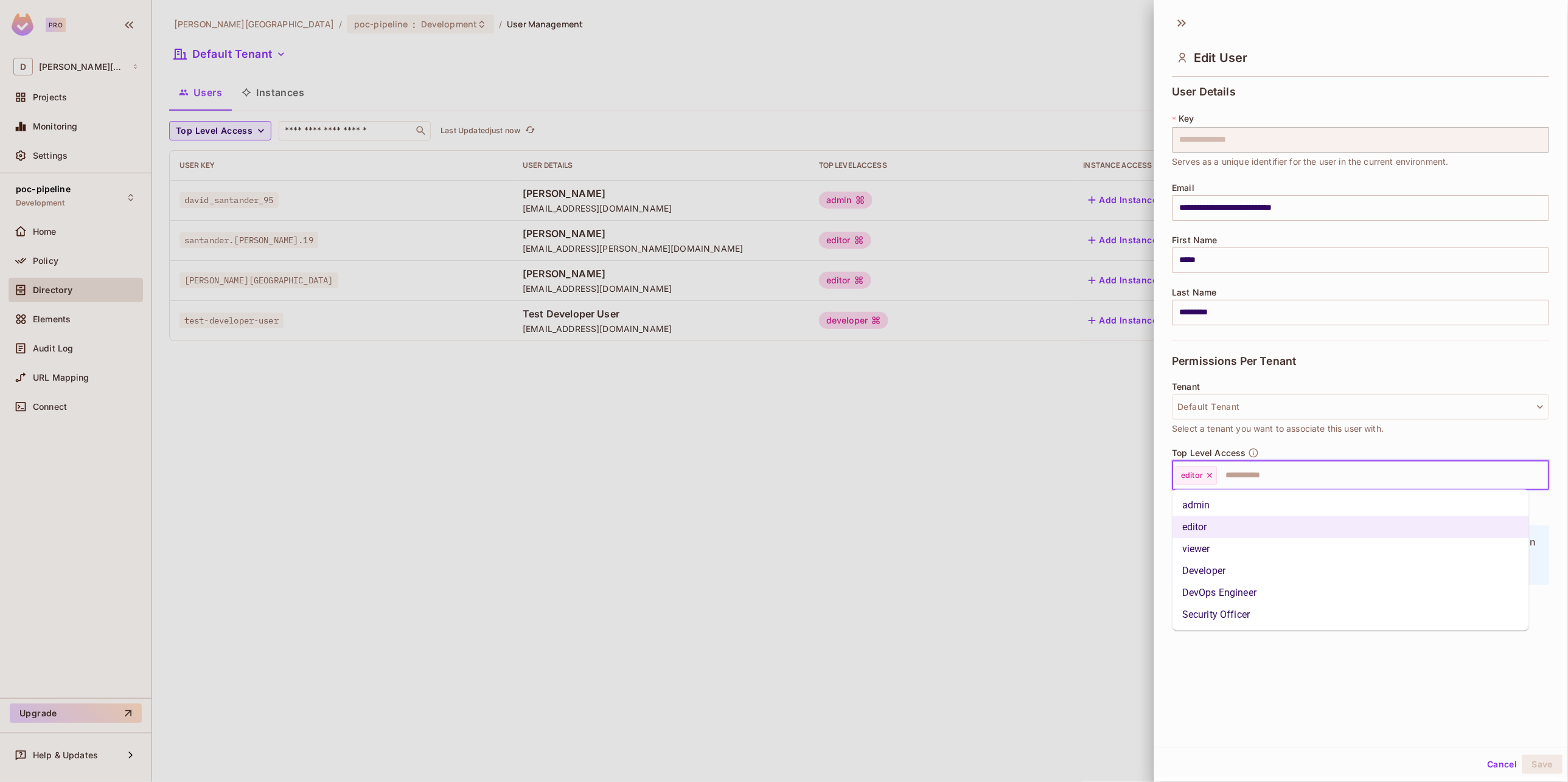
click at [1233, 609] on li "Security Officer" at bounding box center [1350, 614] width 356 height 22
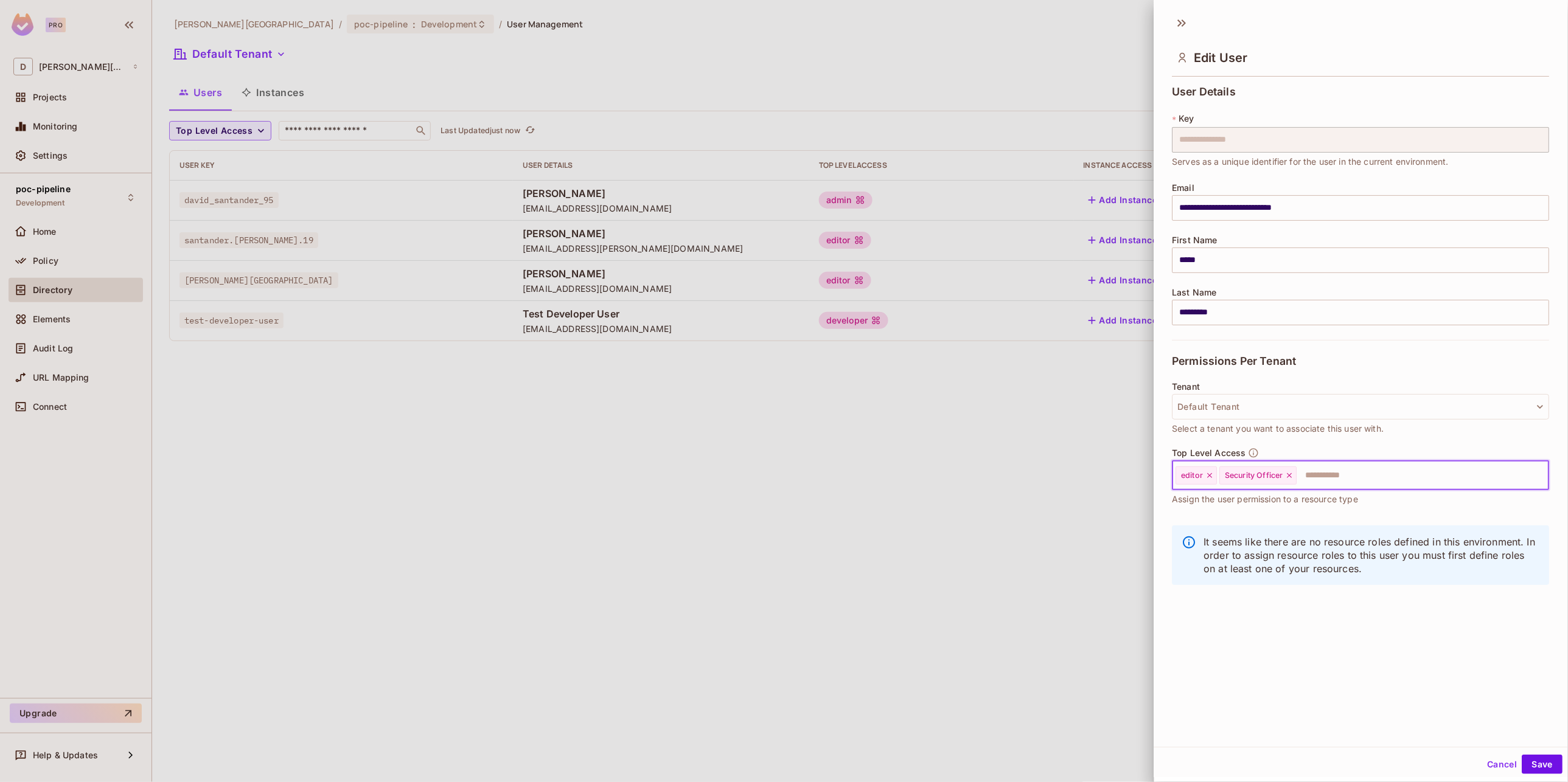
click at [1212, 474] on icon at bounding box center [1210, 476] width 5 height 5
click at [1529, 762] on button "Save" at bounding box center [1542, 765] width 41 height 20
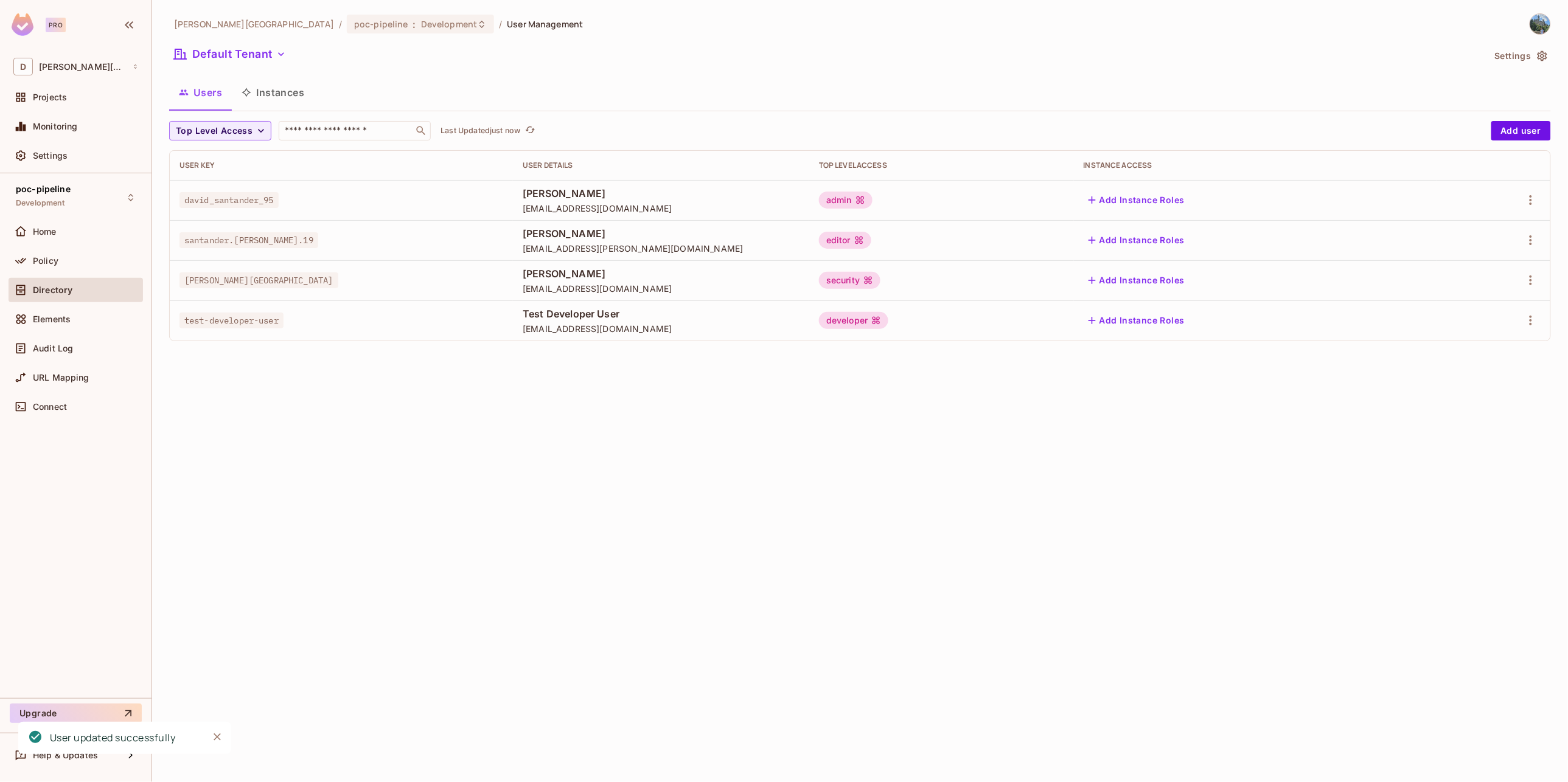
click at [1018, 576] on div "[PERSON_NAME][GEOGRAPHIC_DATA] / poc-pipeline : Development / User Management D…" at bounding box center [860, 391] width 1415 height 782
click at [70, 258] on div "Policy" at bounding box center [86, 260] width 105 height 10
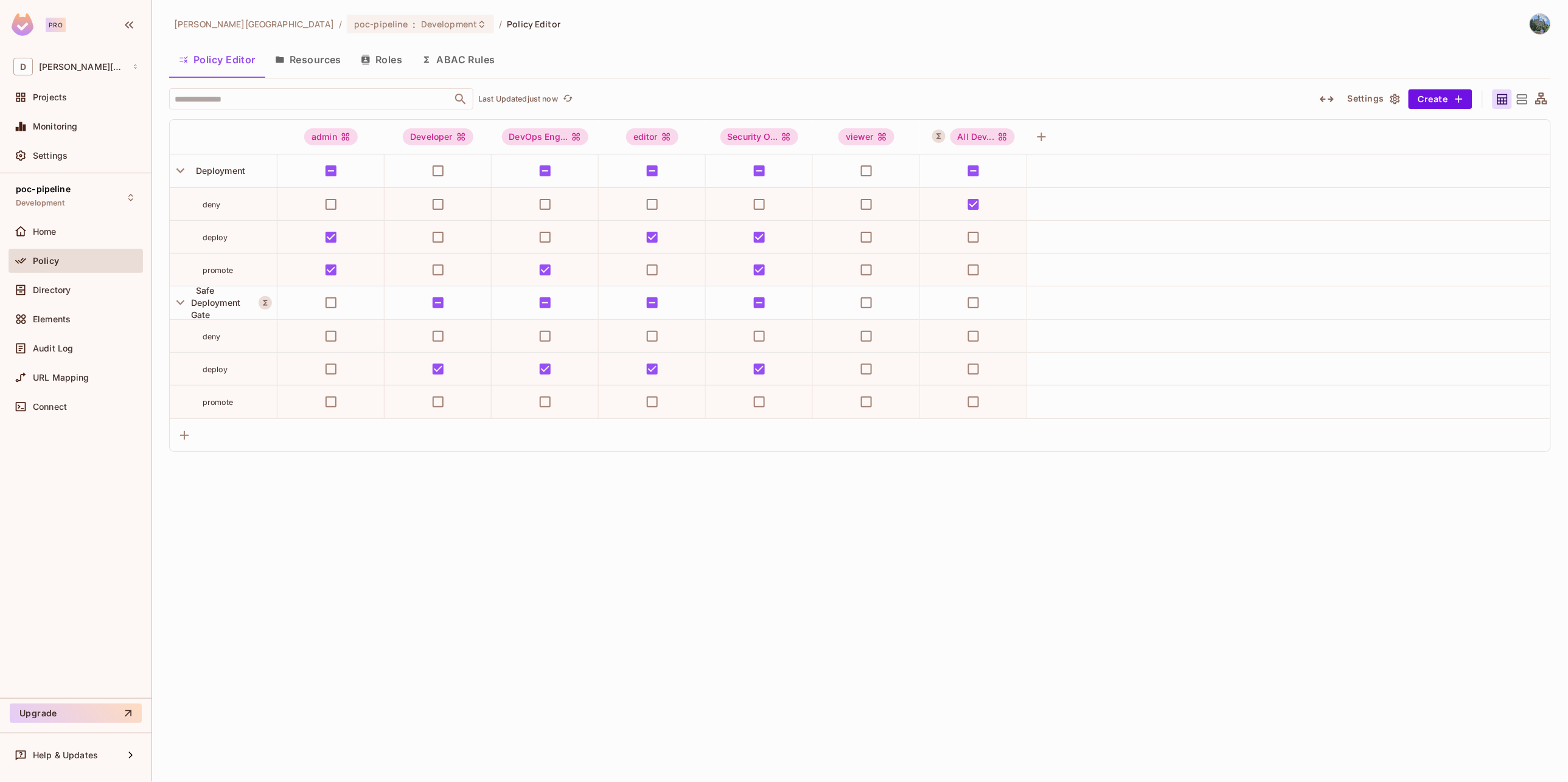
click at [1329, 107] on button "button" at bounding box center [1327, 99] width 22 height 20
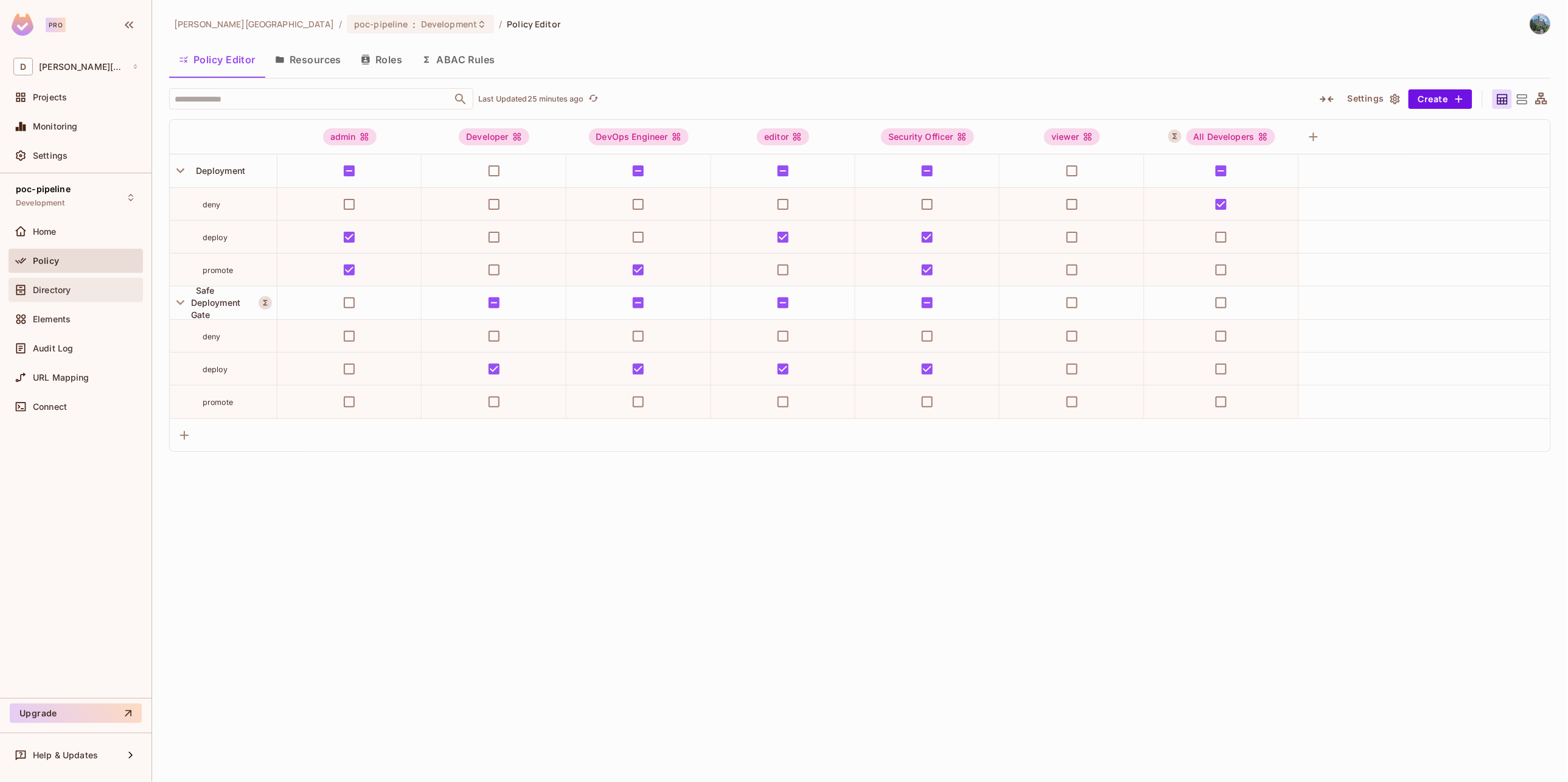
click at [62, 295] on div "Directory" at bounding box center [76, 290] width 125 height 14
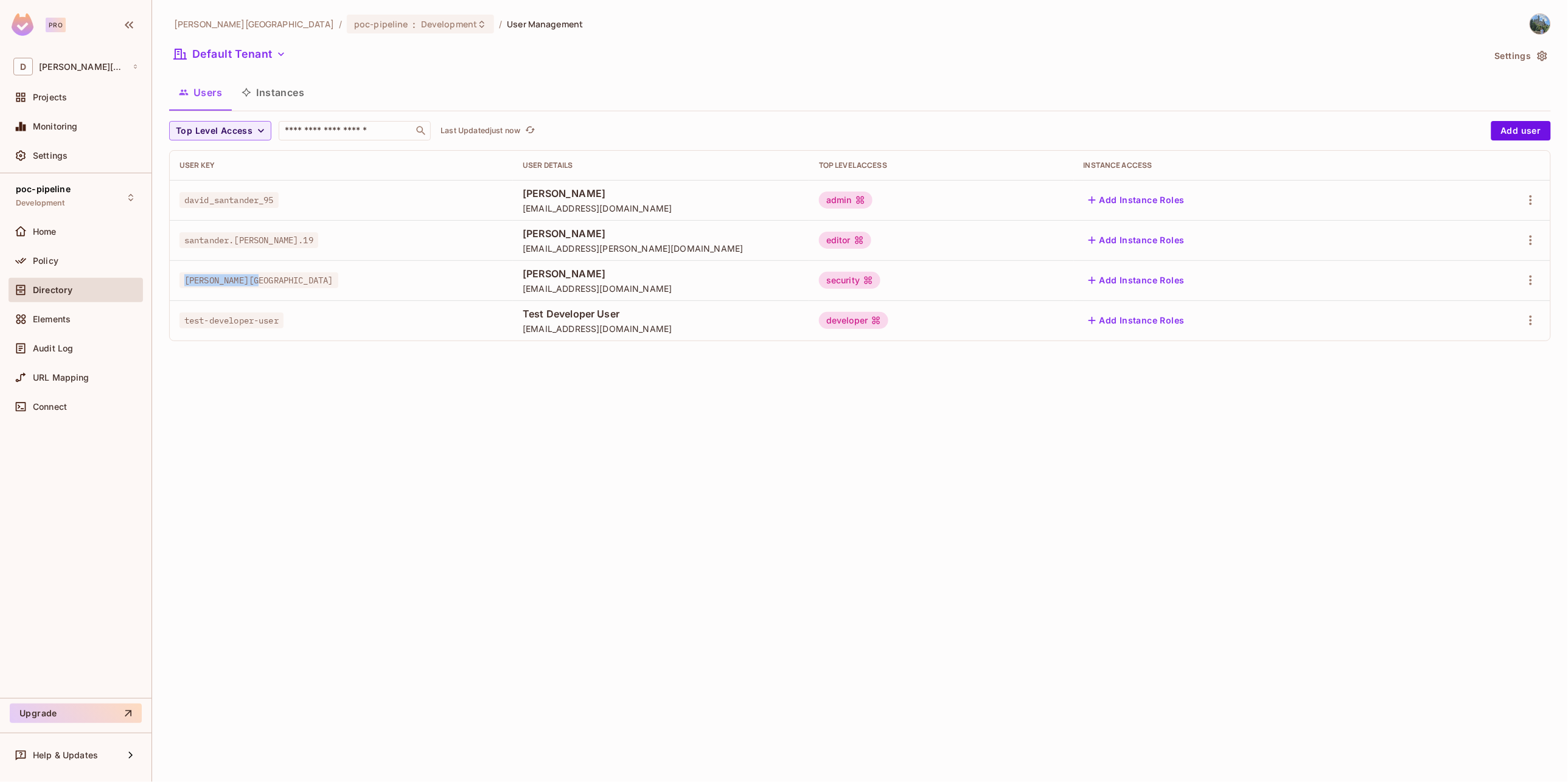
drag, startPoint x: 303, startPoint y: 286, endPoint x: 178, endPoint y: 281, distance: 125.1
click at [178, 281] on td "[PERSON_NAME][GEOGRAPHIC_DATA]" at bounding box center [341, 280] width 343 height 40
copy span "[PERSON_NAME][GEOGRAPHIC_DATA]"
click at [880, 288] on div "security" at bounding box center [849, 280] width 61 height 17
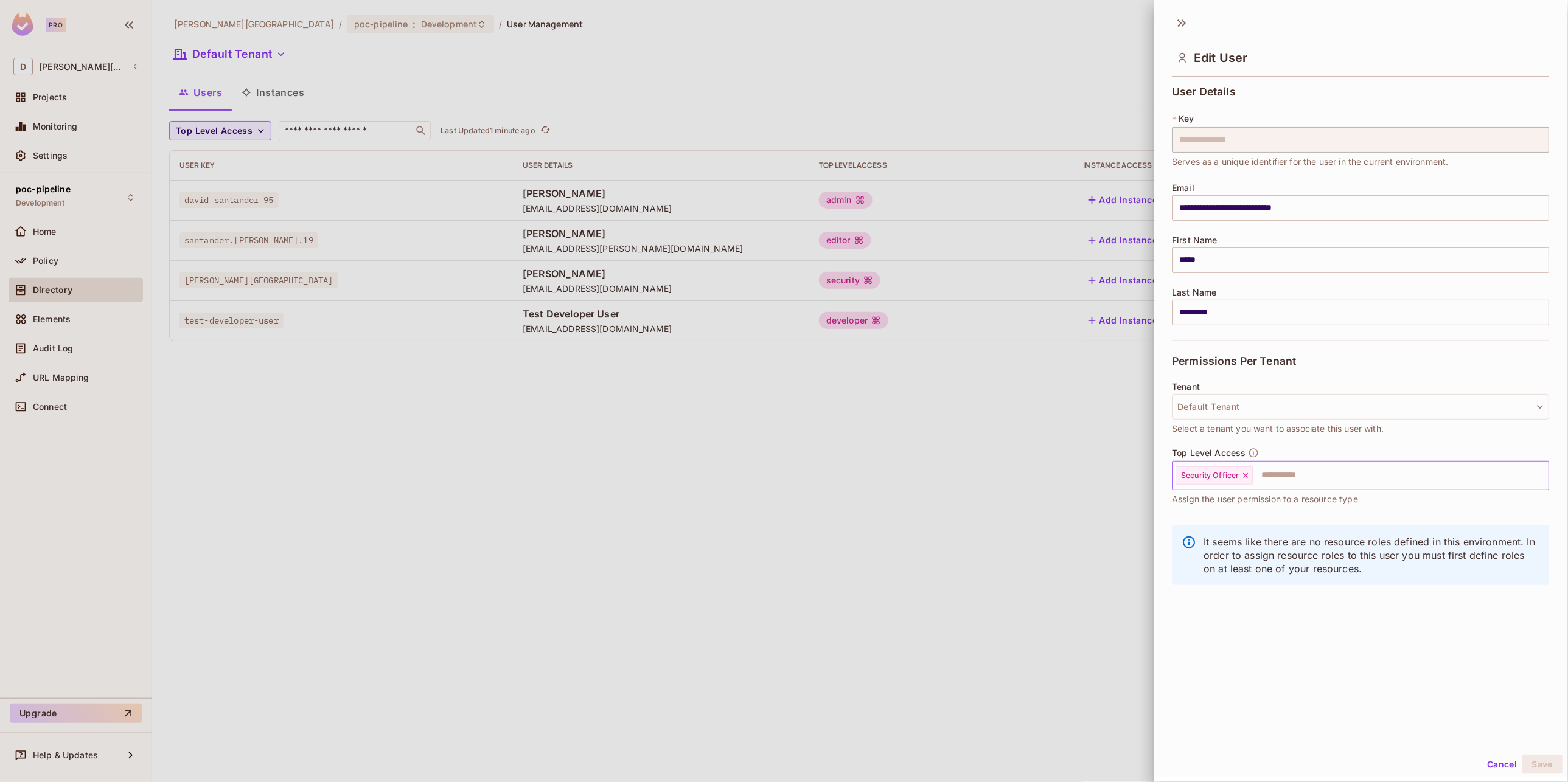
click at [1283, 473] on input "text" at bounding box center [1390, 476] width 272 height 24
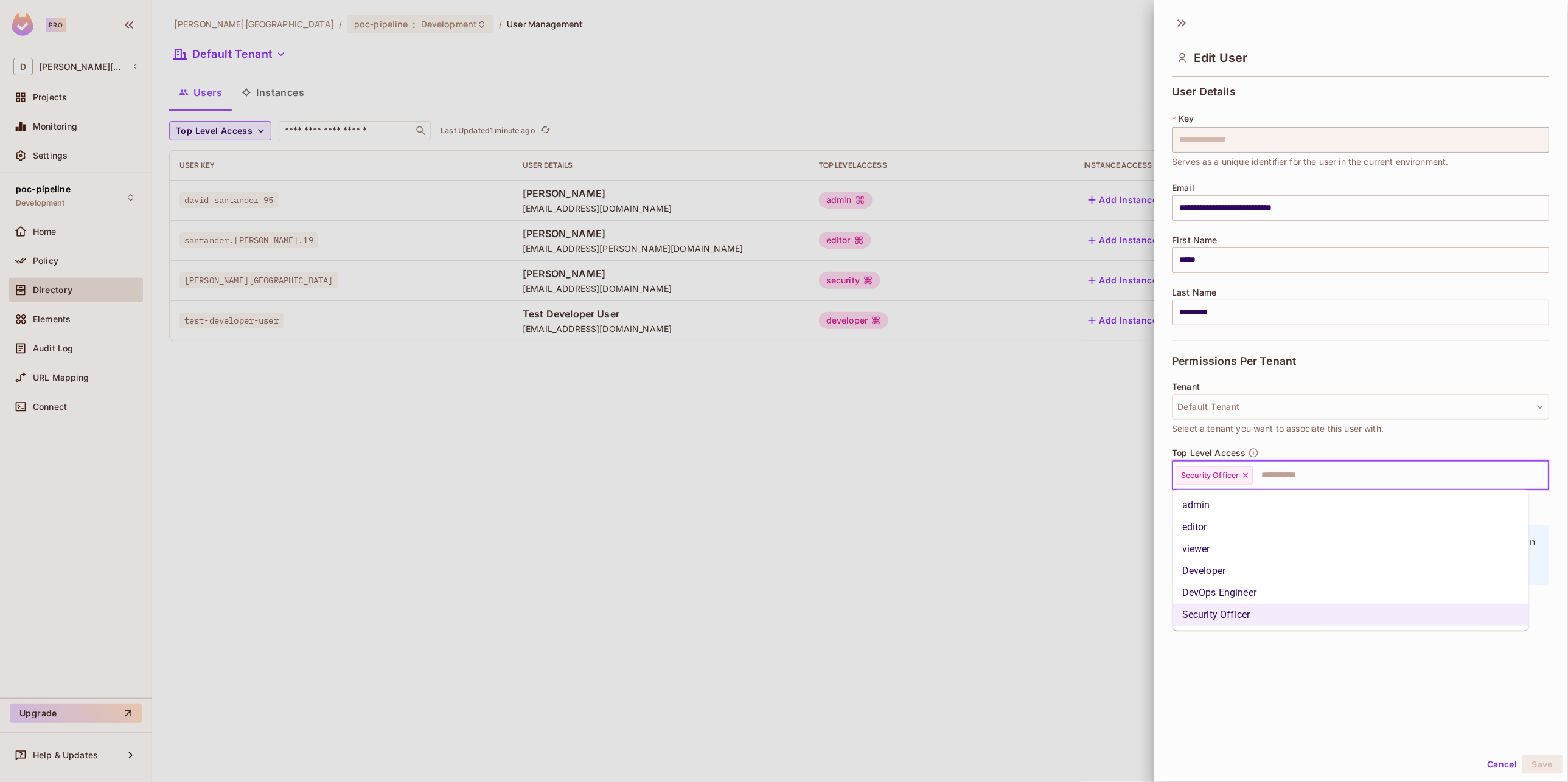
click at [1219, 570] on li "Developer" at bounding box center [1350, 571] width 356 height 22
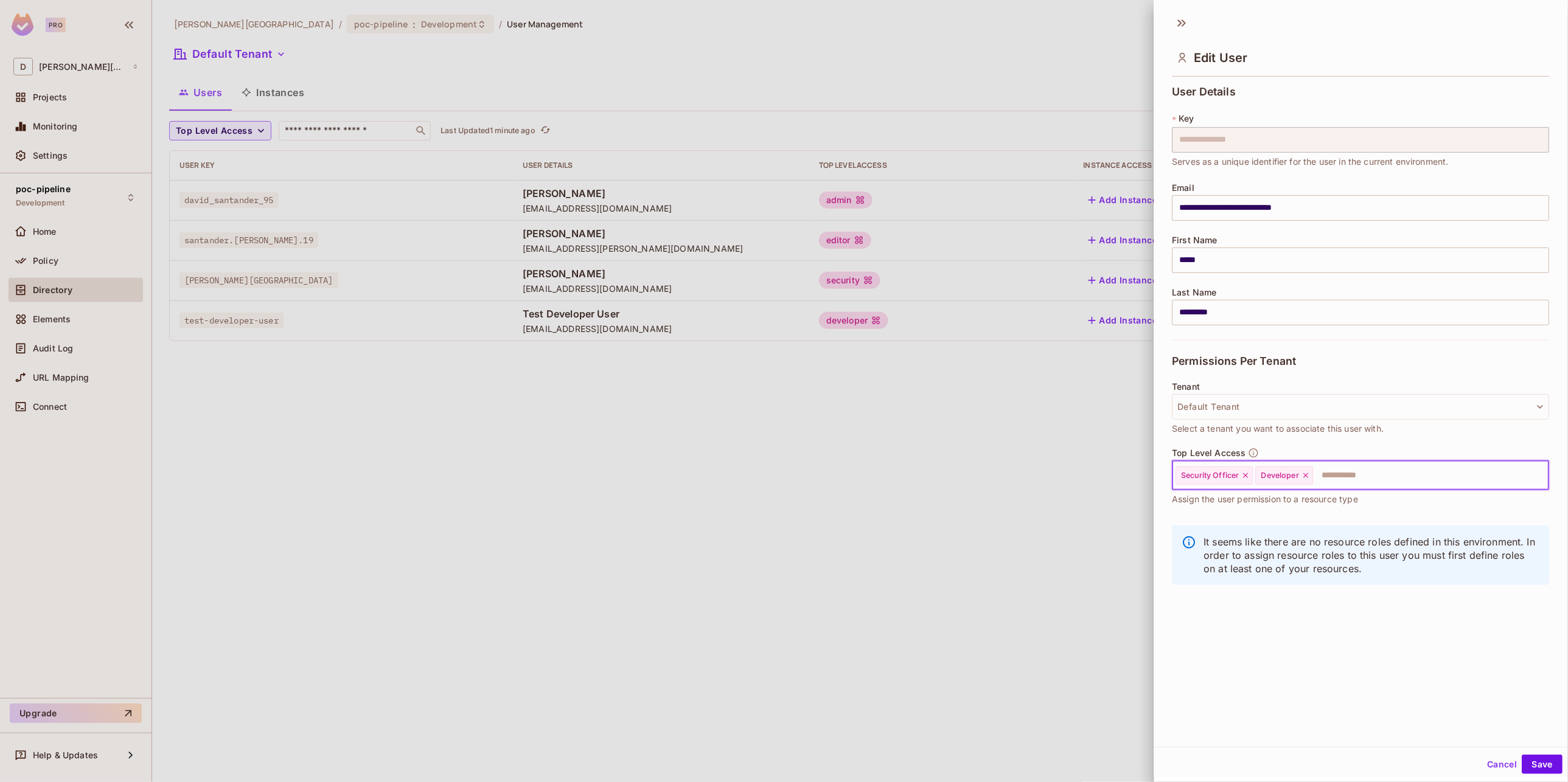
click at [1246, 474] on icon at bounding box center [1246, 476] width 9 height 9
click at [1354, 650] on div "**********" at bounding box center [1361, 378] width 414 height 739
click at [1530, 760] on button "Save" at bounding box center [1542, 765] width 41 height 20
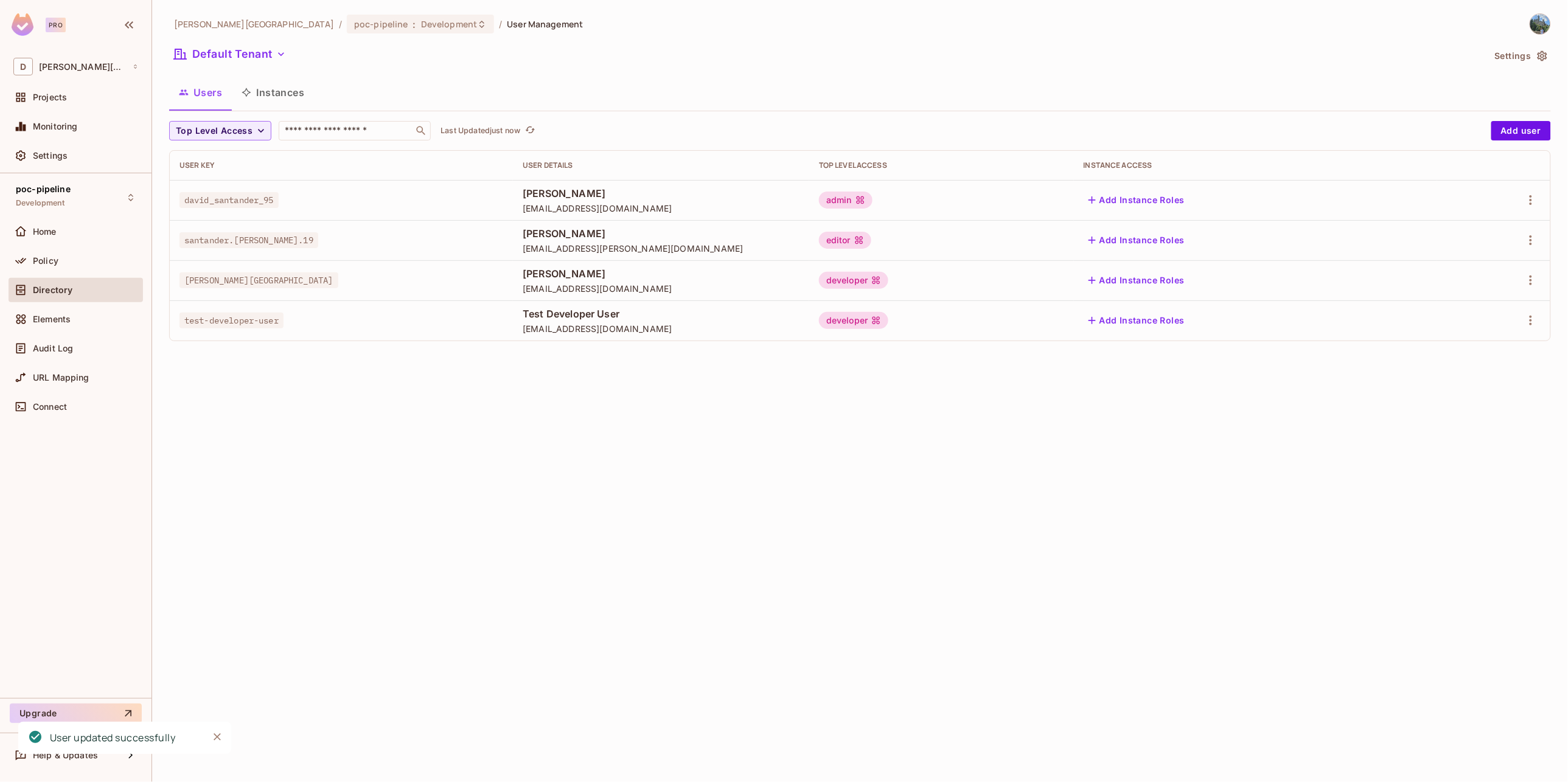
click at [827, 660] on div "[PERSON_NAME][GEOGRAPHIC_DATA] / poc-pipeline : Development / User Management D…" at bounding box center [860, 391] width 1415 height 782
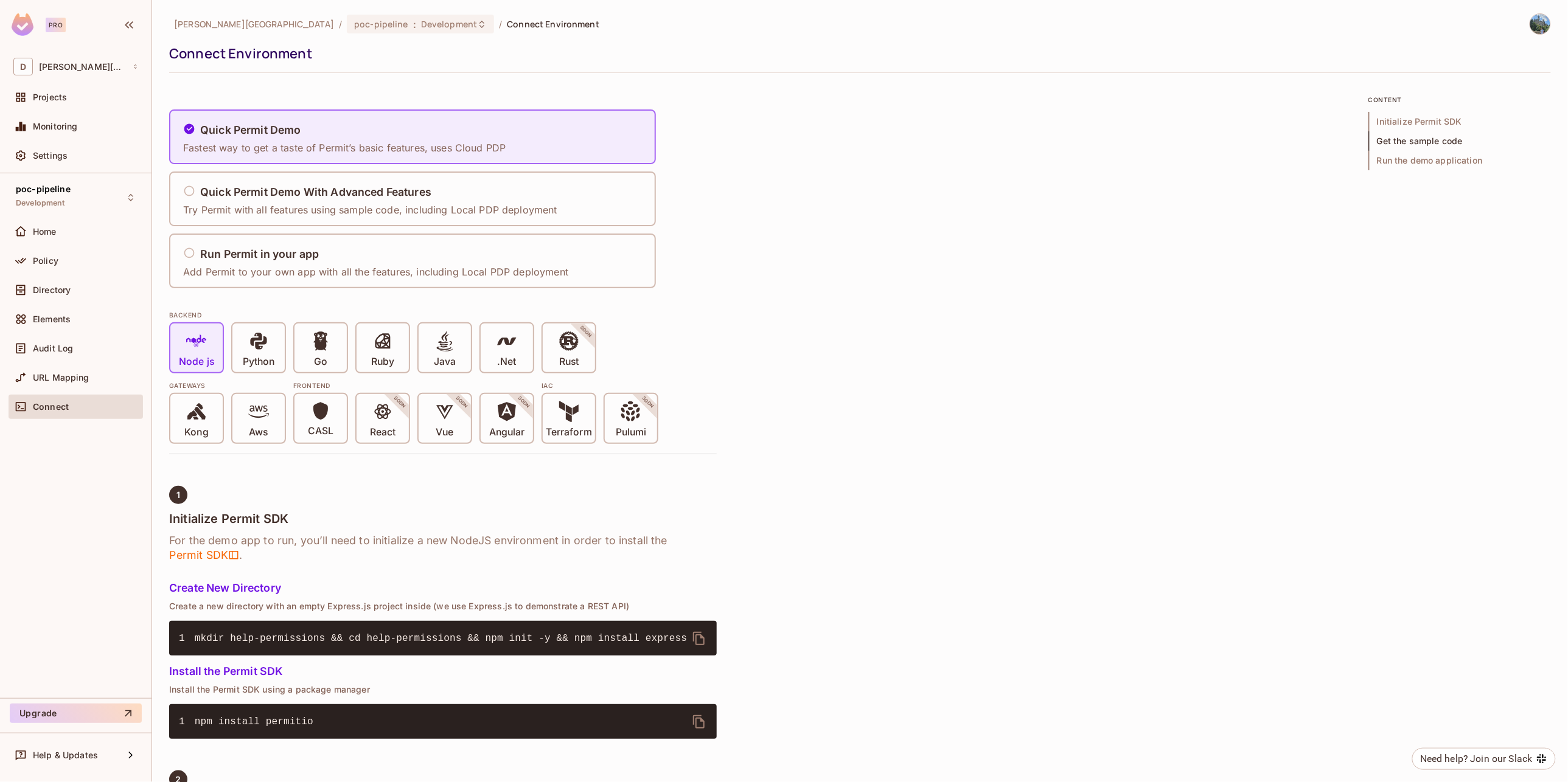
scroll to position [1190, 0]
